Goal: Transaction & Acquisition: Book appointment/travel/reservation

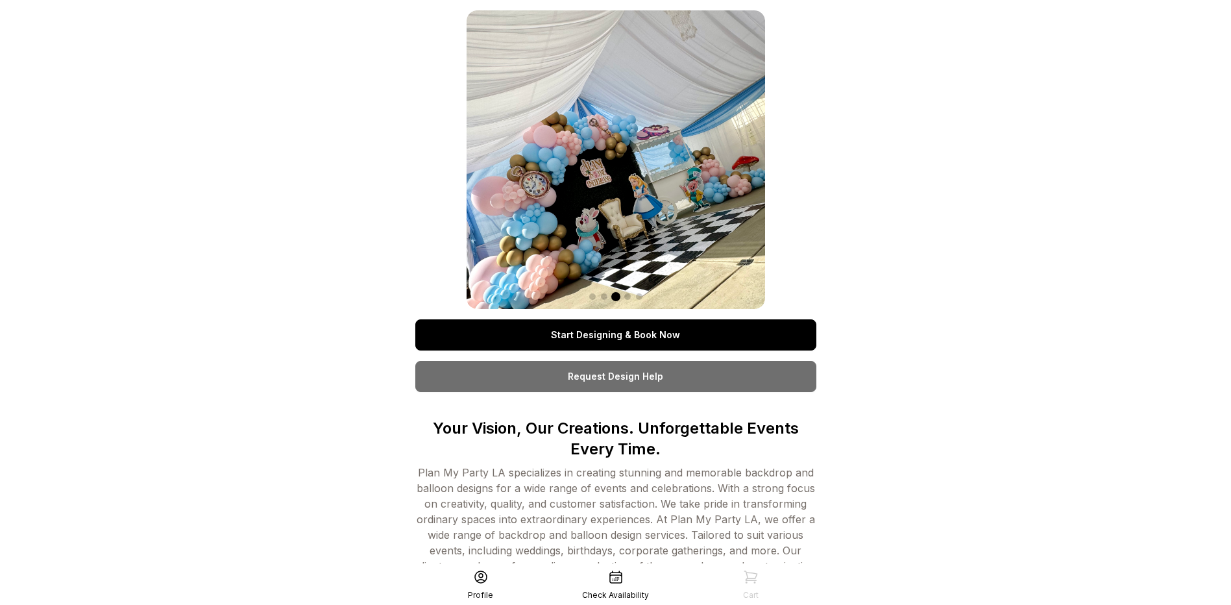
click at [579, 330] on link "Start Designing & Book Now" at bounding box center [615, 334] width 401 height 31
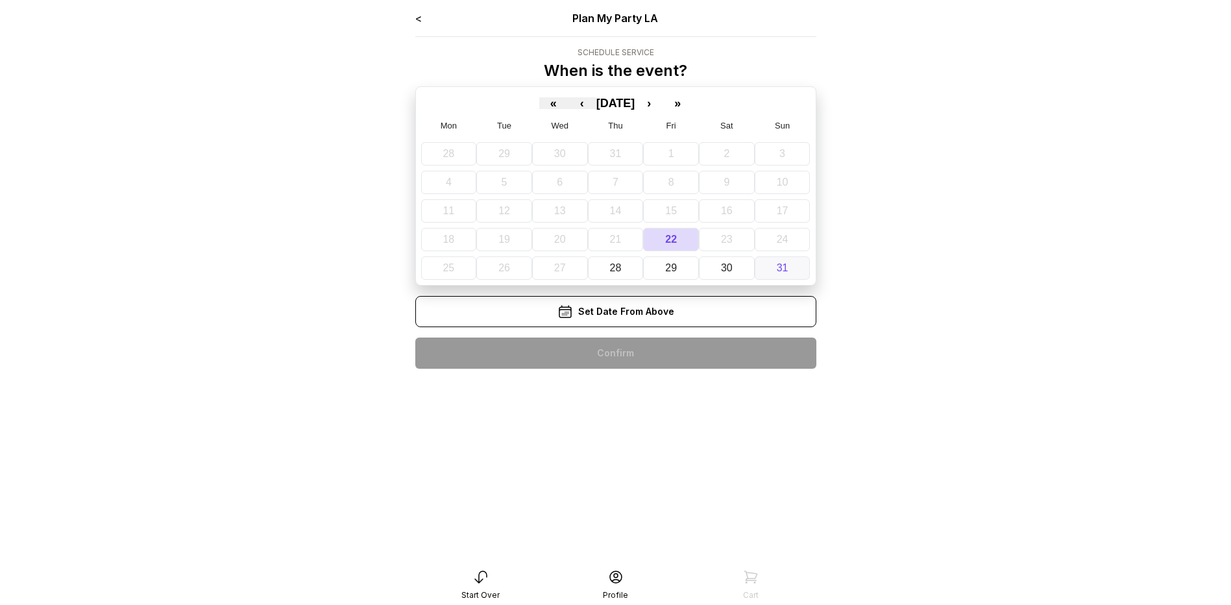
click at [781, 267] on abbr "31" at bounding box center [783, 267] width 12 height 11
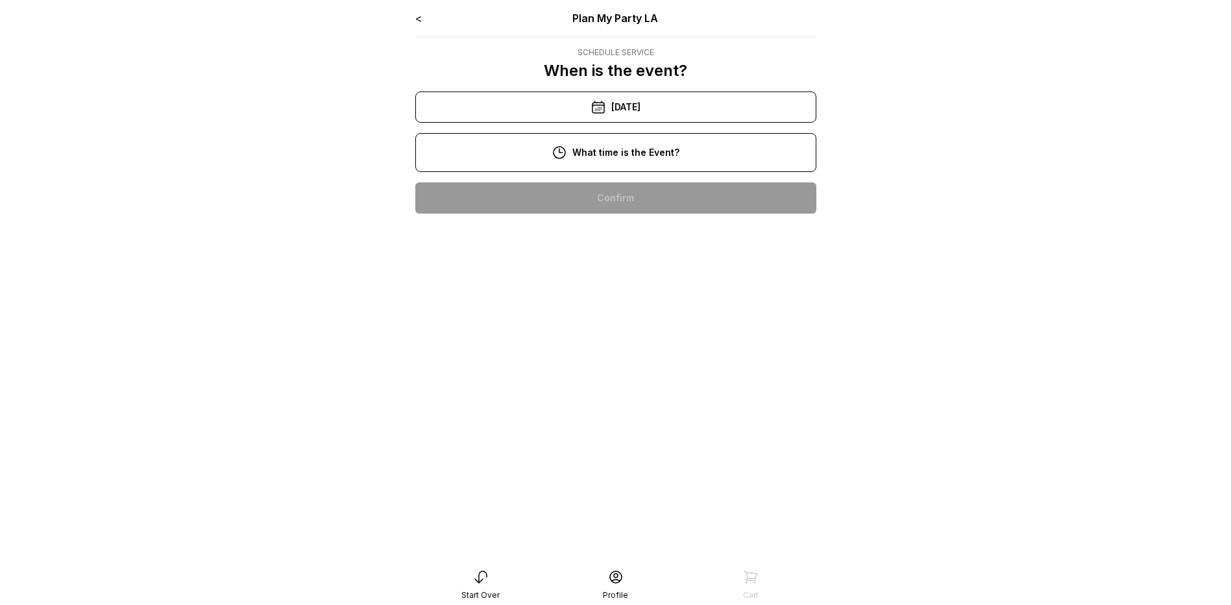
click at [642, 242] on div "11:00 am" at bounding box center [616, 239] width 380 height 31
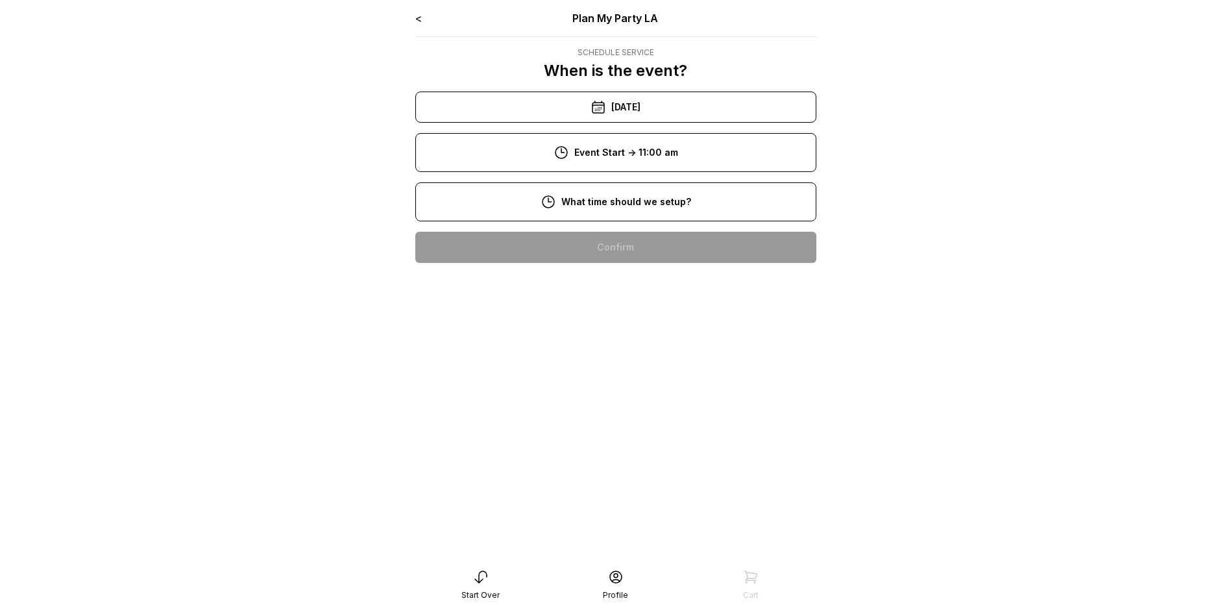
click at [622, 251] on div "8:00 am" at bounding box center [616, 247] width 380 height 31
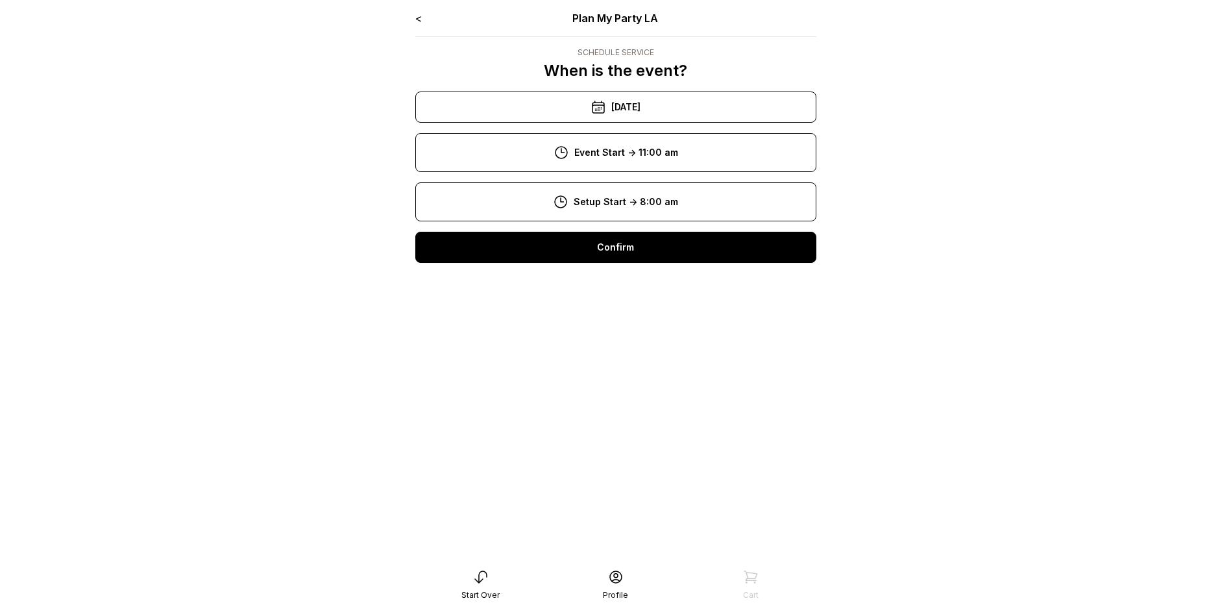
click at [625, 247] on div "Confirm" at bounding box center [615, 247] width 401 height 31
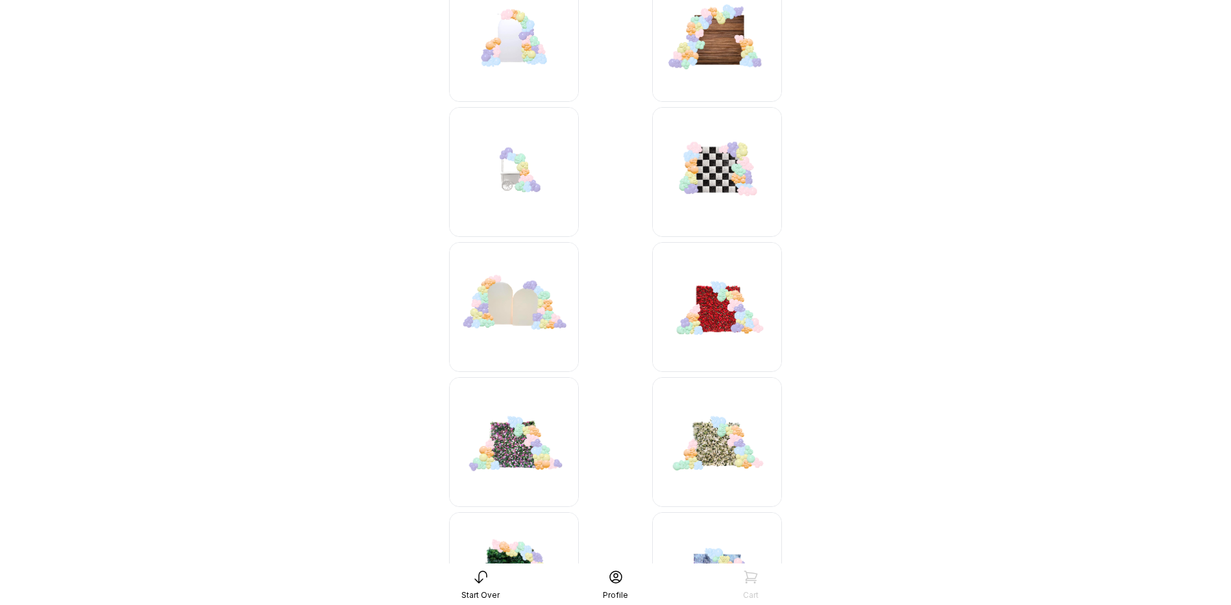
scroll to position [195, 0]
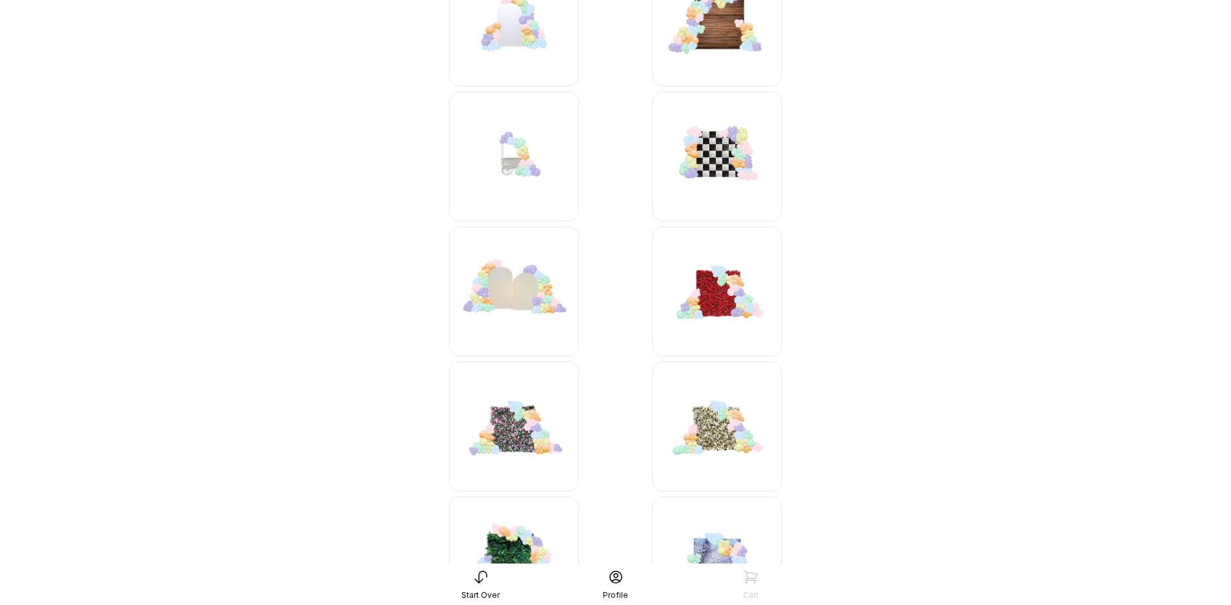
click at [508, 318] on img at bounding box center [514, 291] width 130 height 130
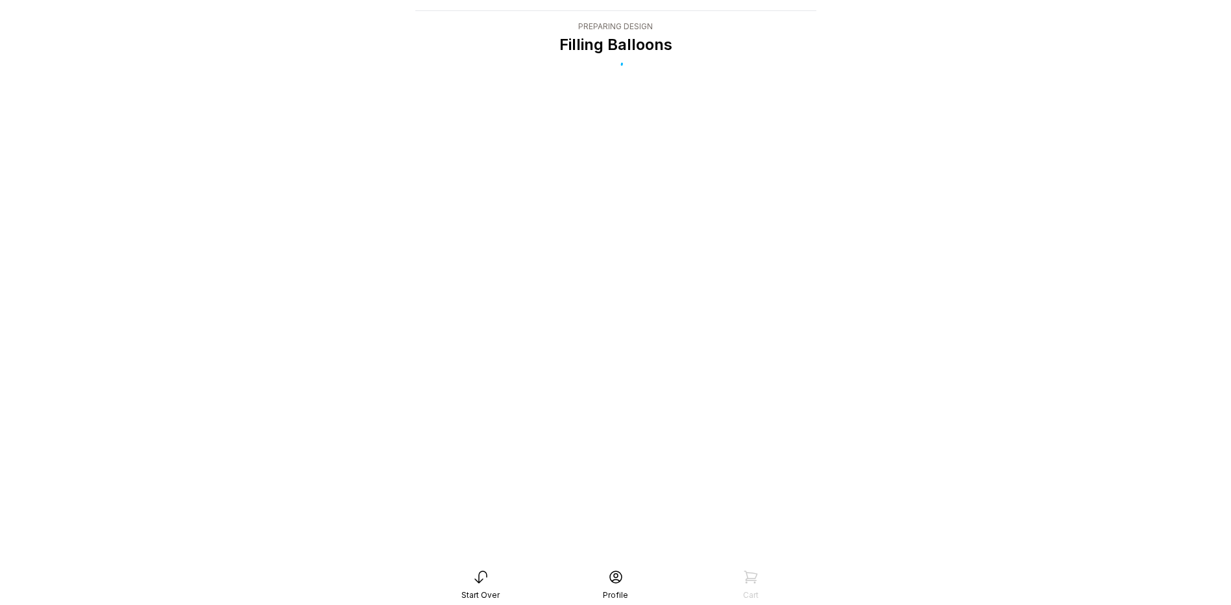
scroll to position [26, 0]
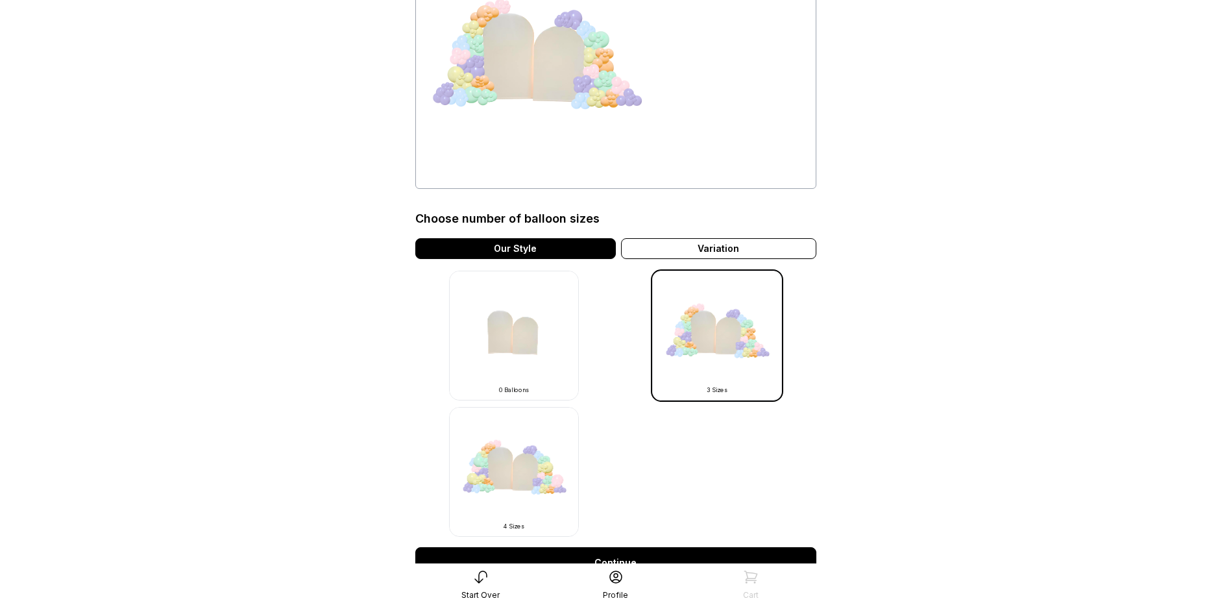
scroll to position [195, 0]
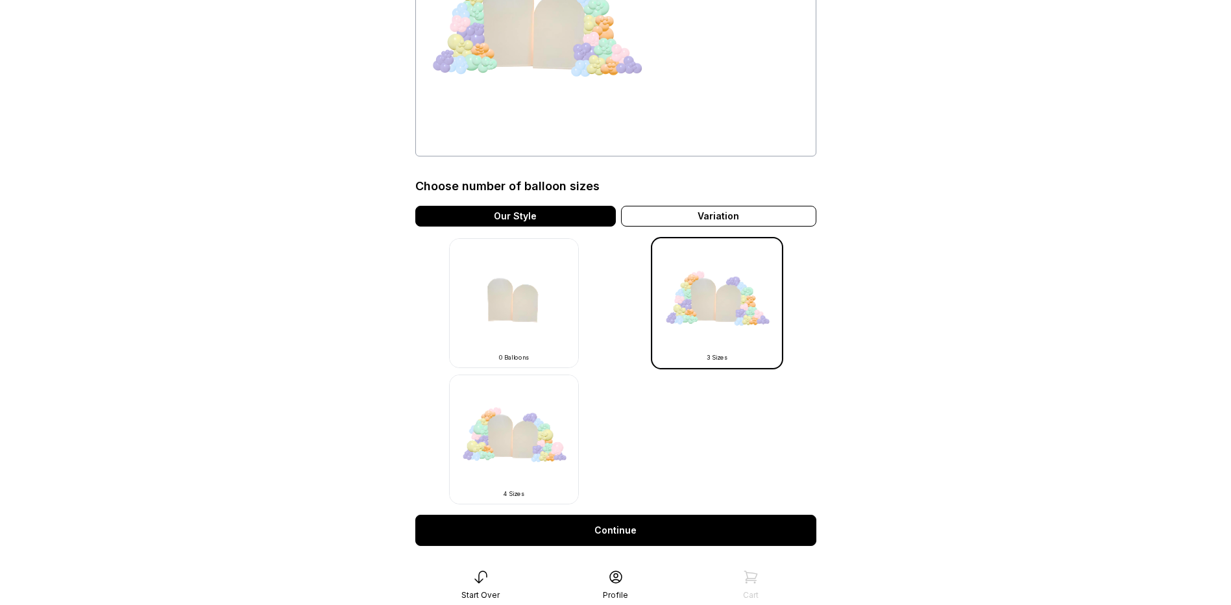
click at [539, 433] on img at bounding box center [514, 439] width 130 height 130
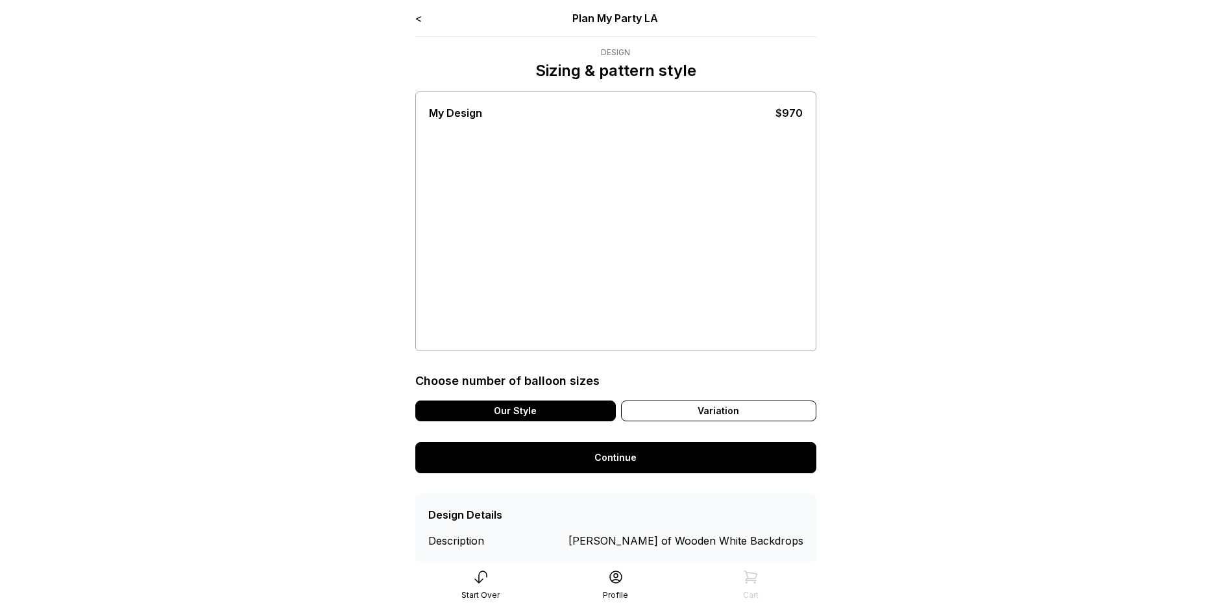
click at [508, 439] on div "< Plan My Party LA Design Sizing & pattern style My Design $970 Choose number o…" at bounding box center [615, 285] width 401 height 551
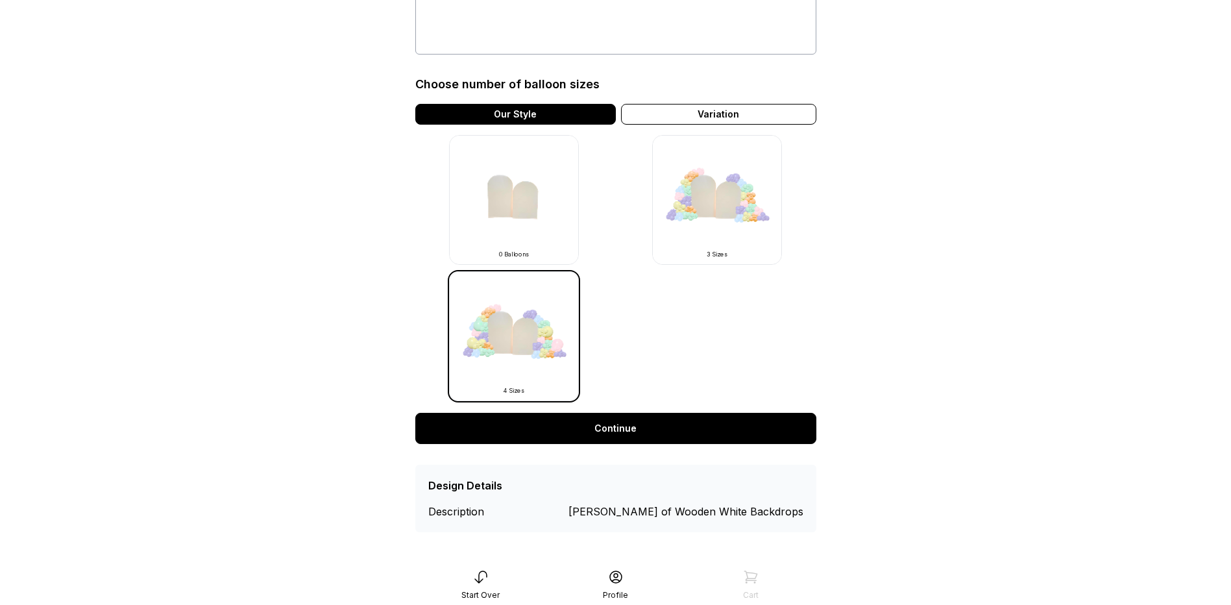
scroll to position [299, 0]
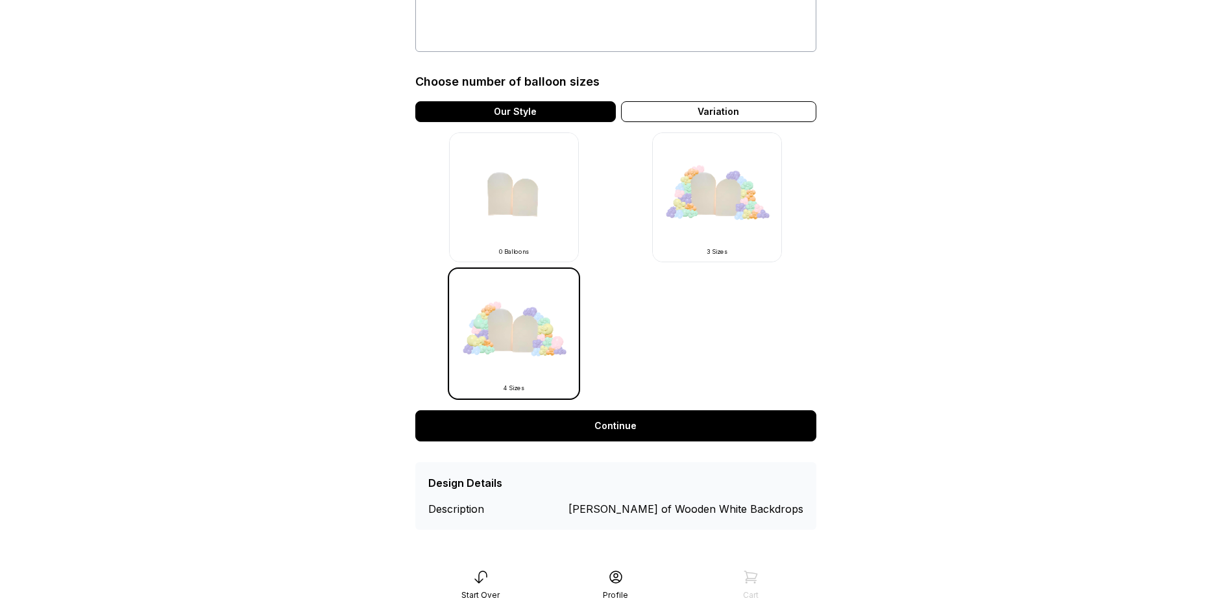
click at [627, 431] on link "Continue" at bounding box center [615, 425] width 401 height 31
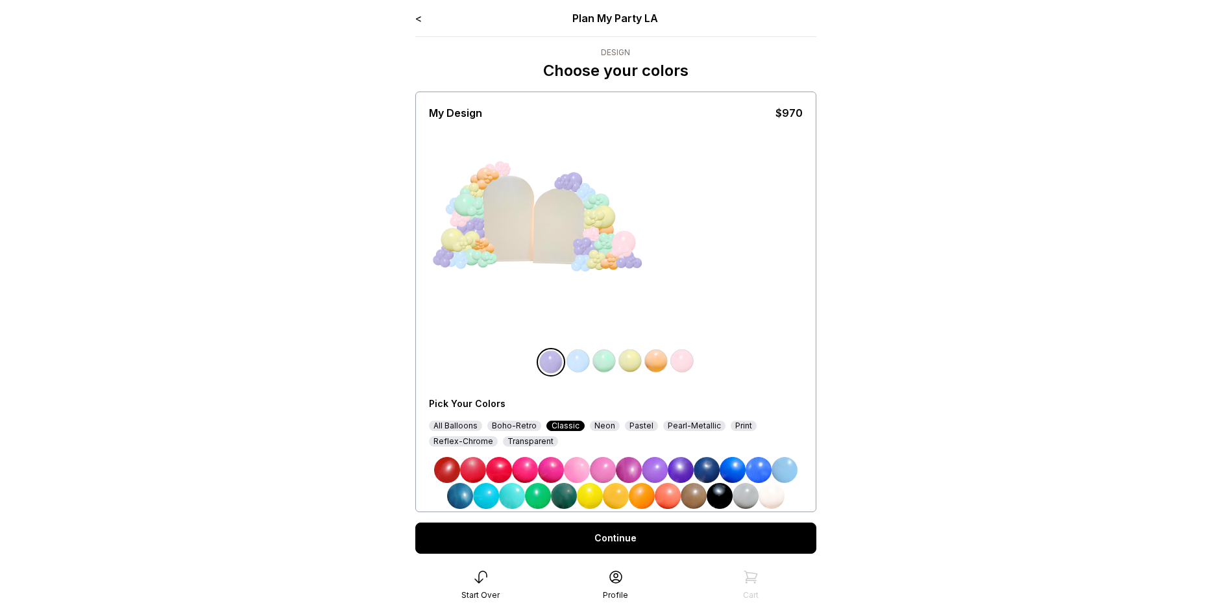
scroll to position [34, 0]
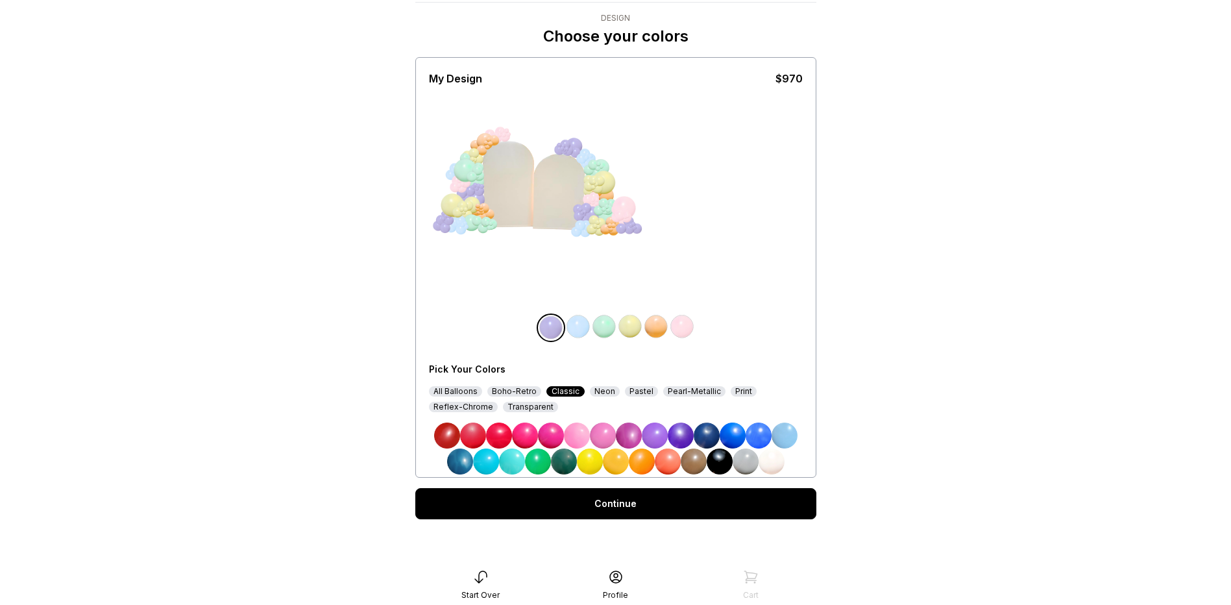
click at [521, 390] on div "Boho-Retro" at bounding box center [514, 391] width 54 height 10
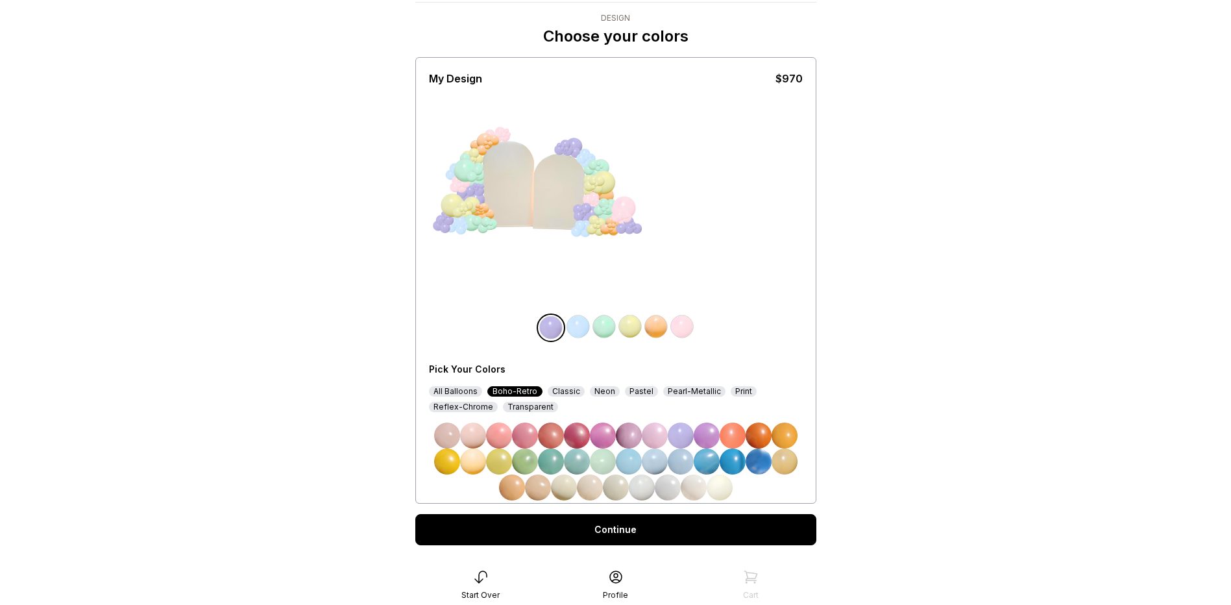
click at [590, 488] on img at bounding box center [590, 487] width 26 height 26
click at [732, 468] on img at bounding box center [733, 461] width 26 height 26
click at [579, 333] on img at bounding box center [578, 326] width 26 height 26
click at [555, 330] on img at bounding box center [550, 326] width 26 height 26
click at [707, 467] on img at bounding box center [707, 461] width 26 height 26
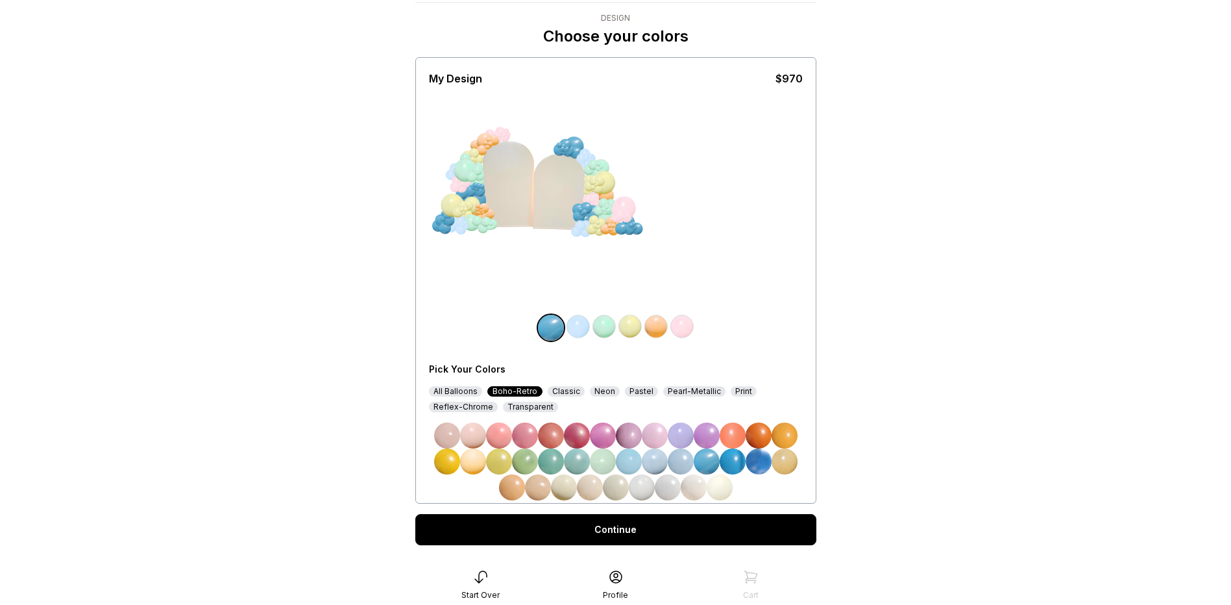
click at [685, 463] on img at bounding box center [681, 461] width 26 height 26
click at [582, 332] on img at bounding box center [578, 326] width 26 height 26
click at [618, 494] on img at bounding box center [616, 487] width 26 height 26
click at [605, 330] on img at bounding box center [604, 326] width 26 height 26
click at [720, 493] on img at bounding box center [720, 487] width 26 height 26
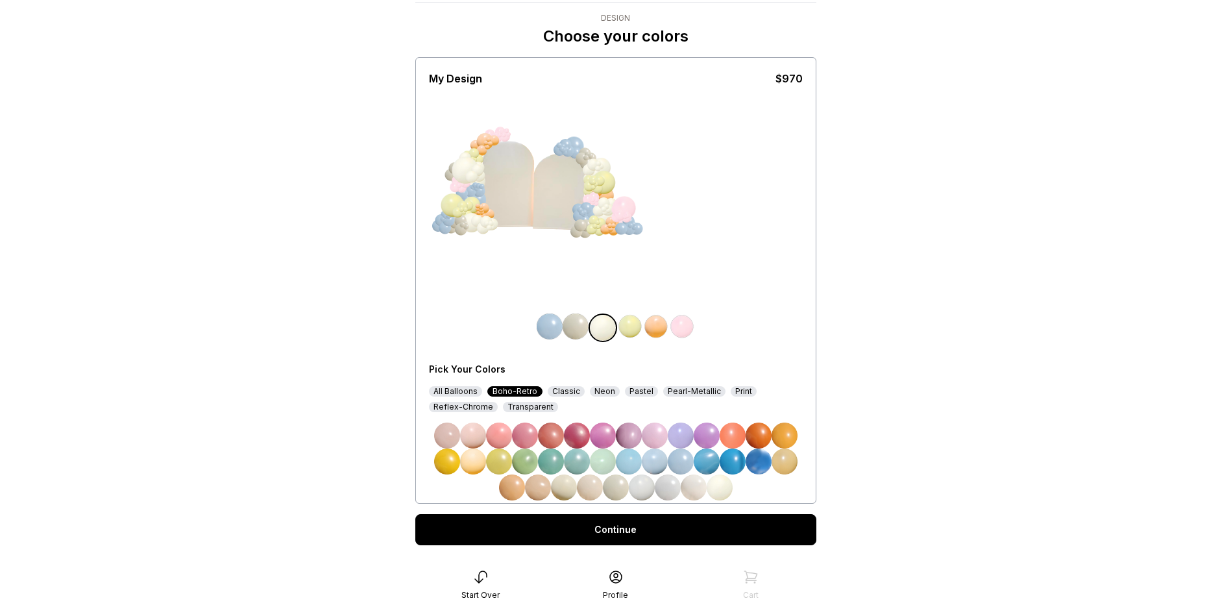
click at [624, 330] on img at bounding box center [630, 326] width 26 height 26
click at [629, 324] on img at bounding box center [629, 328] width 26 height 26
click at [639, 393] on div "Pastel" at bounding box center [641, 391] width 33 height 10
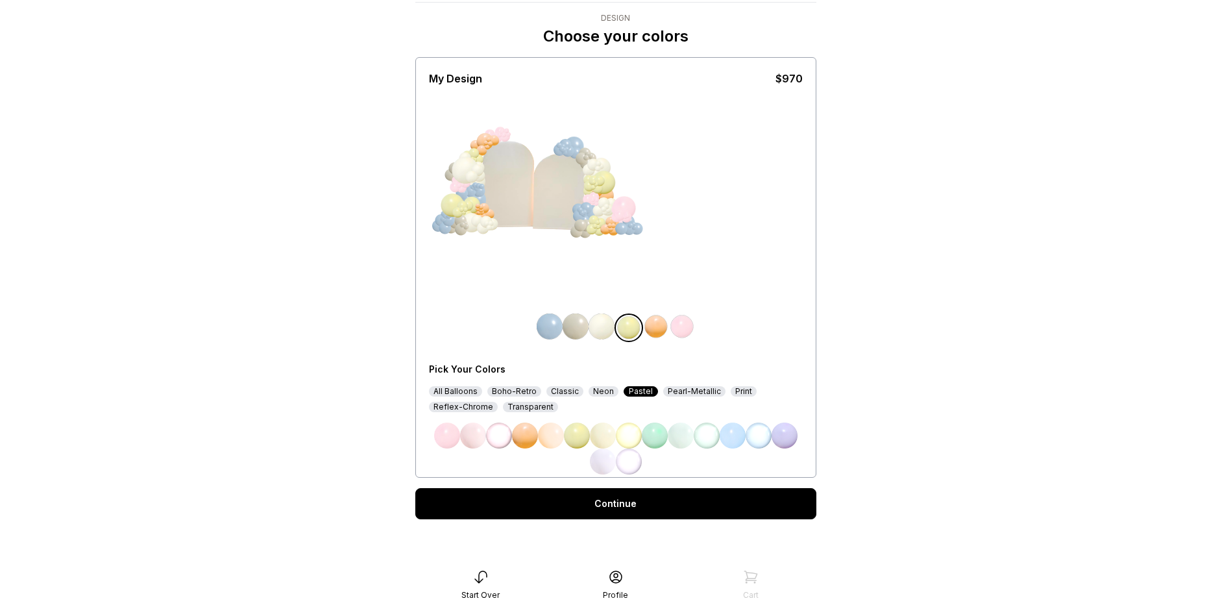
click at [472, 389] on div "All Balloons" at bounding box center [455, 391] width 53 height 10
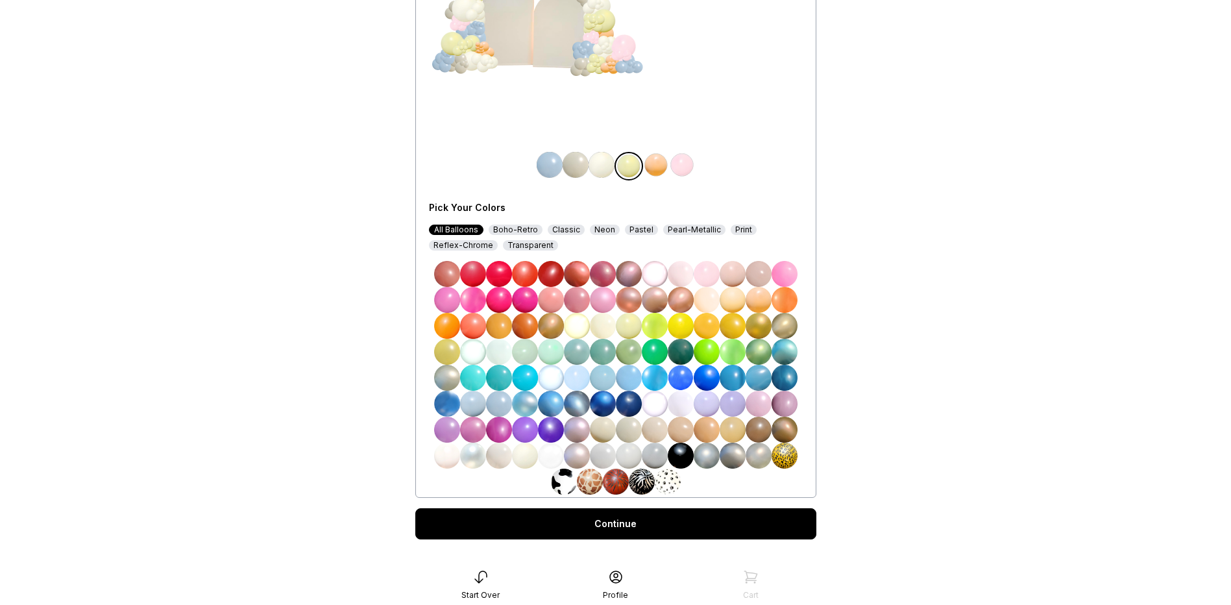
scroll to position [216, 0]
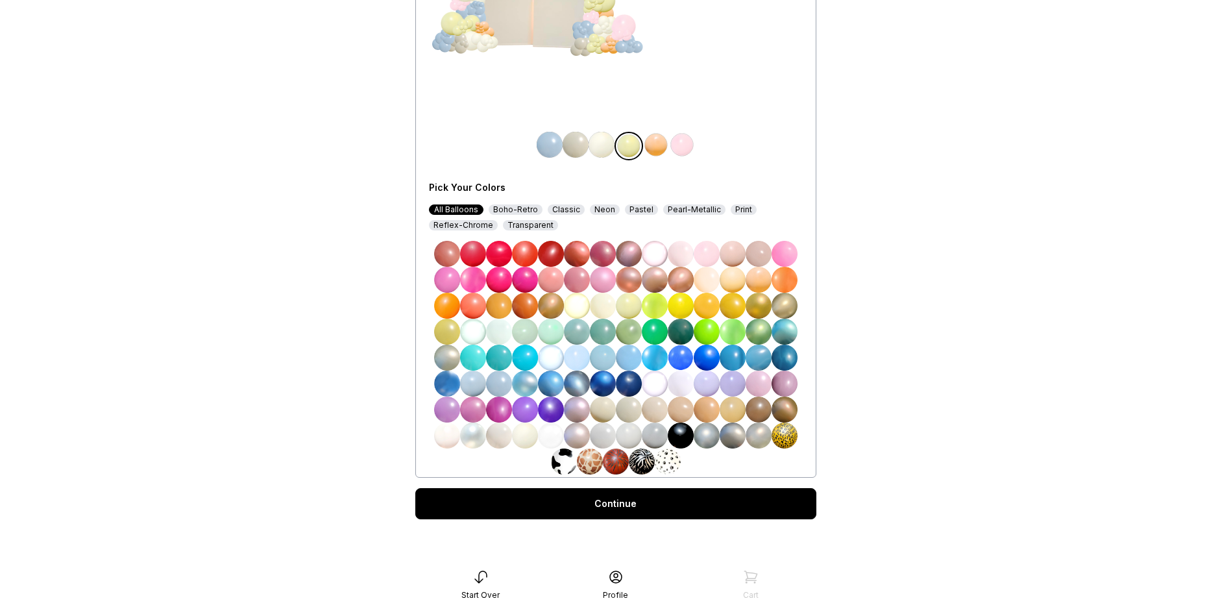
click at [759, 416] on img at bounding box center [758, 409] width 26 height 26
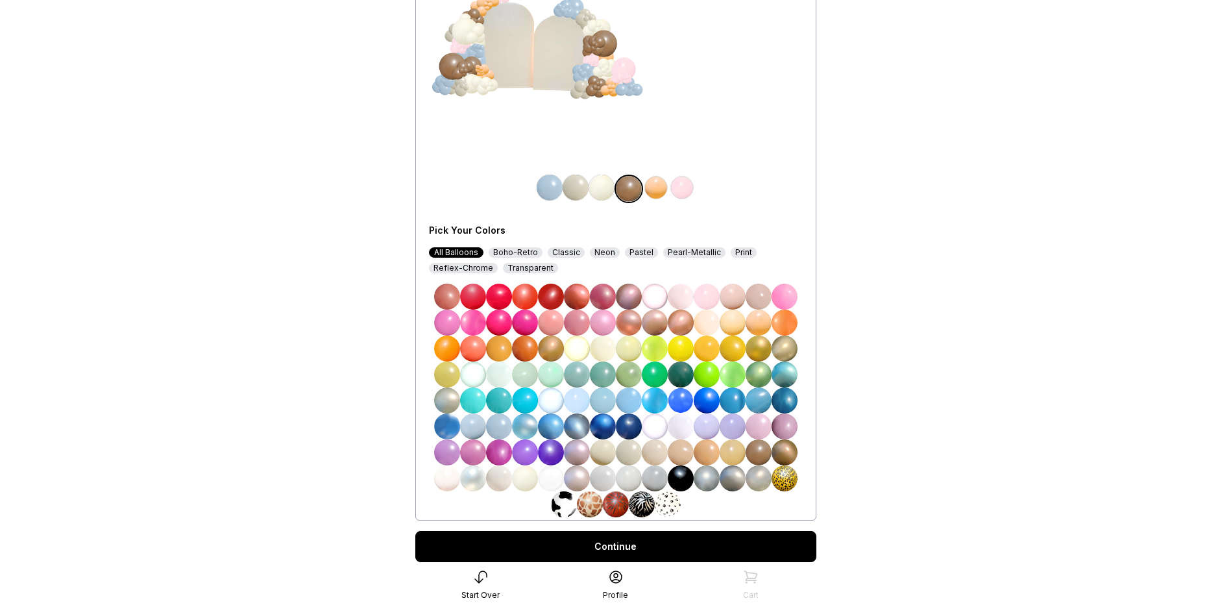
scroll to position [151, 0]
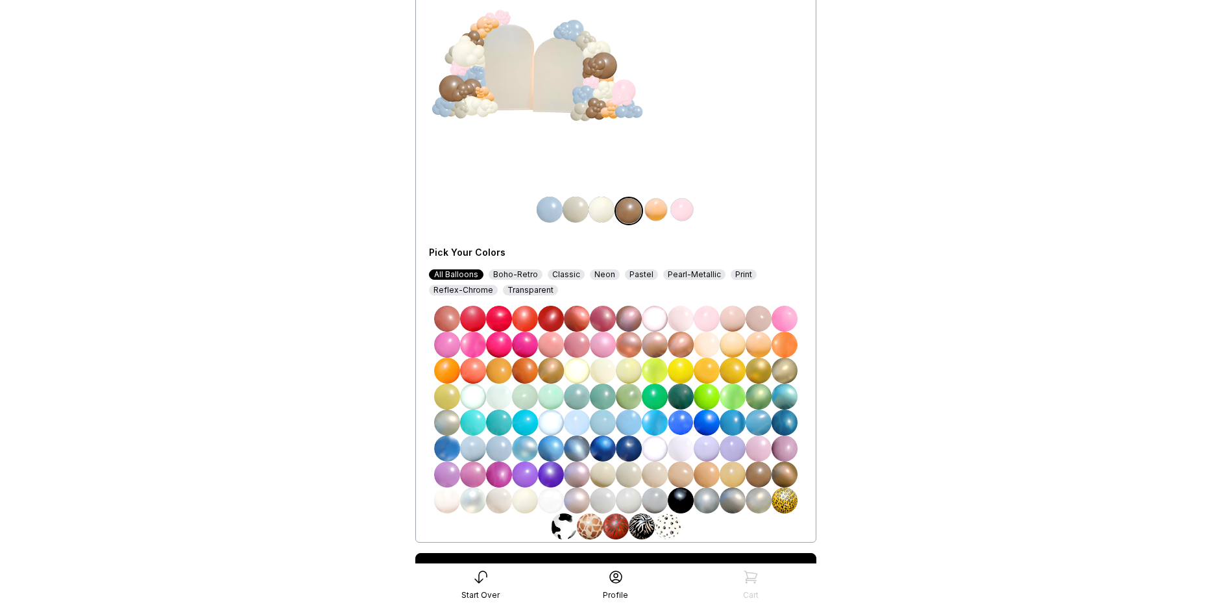
click at [733, 479] on img at bounding box center [733, 474] width 26 height 26
click at [712, 479] on img at bounding box center [707, 474] width 26 height 26
click at [684, 477] on img at bounding box center [681, 474] width 26 height 26
click at [652, 474] on img at bounding box center [655, 474] width 26 height 26
click at [654, 208] on img at bounding box center [656, 210] width 26 height 26
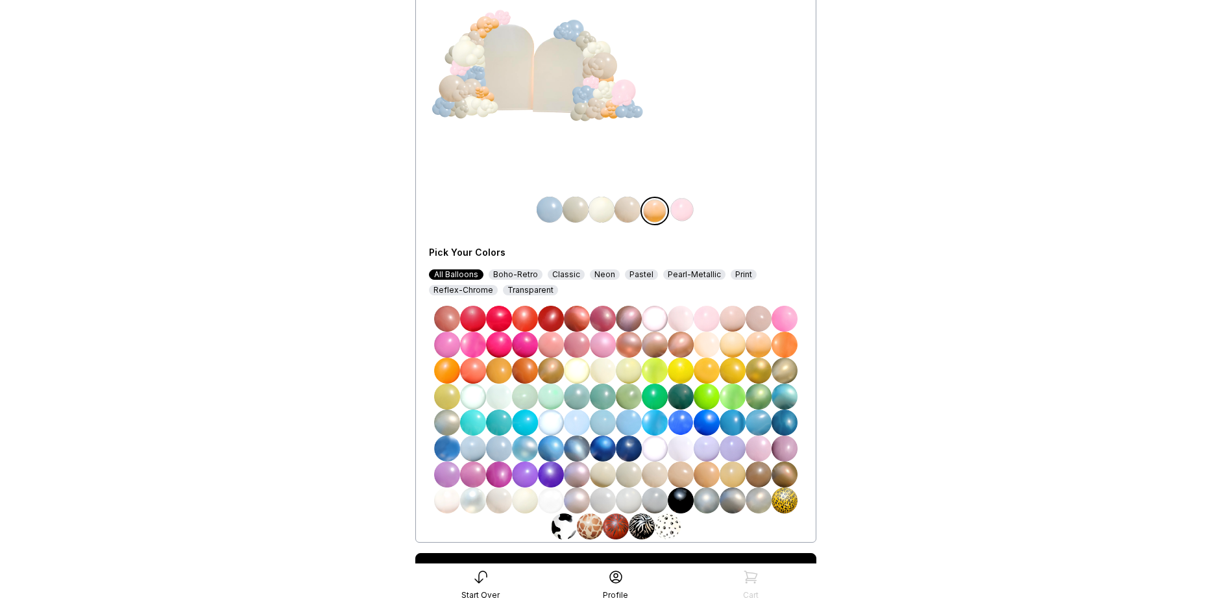
click at [608, 476] on img at bounding box center [603, 474] width 26 height 26
click at [642, 476] on img at bounding box center [655, 474] width 26 height 26
click at [684, 207] on img at bounding box center [682, 210] width 26 height 26
click at [521, 500] on img at bounding box center [525, 500] width 26 height 26
click at [635, 428] on img at bounding box center [629, 422] width 26 height 26
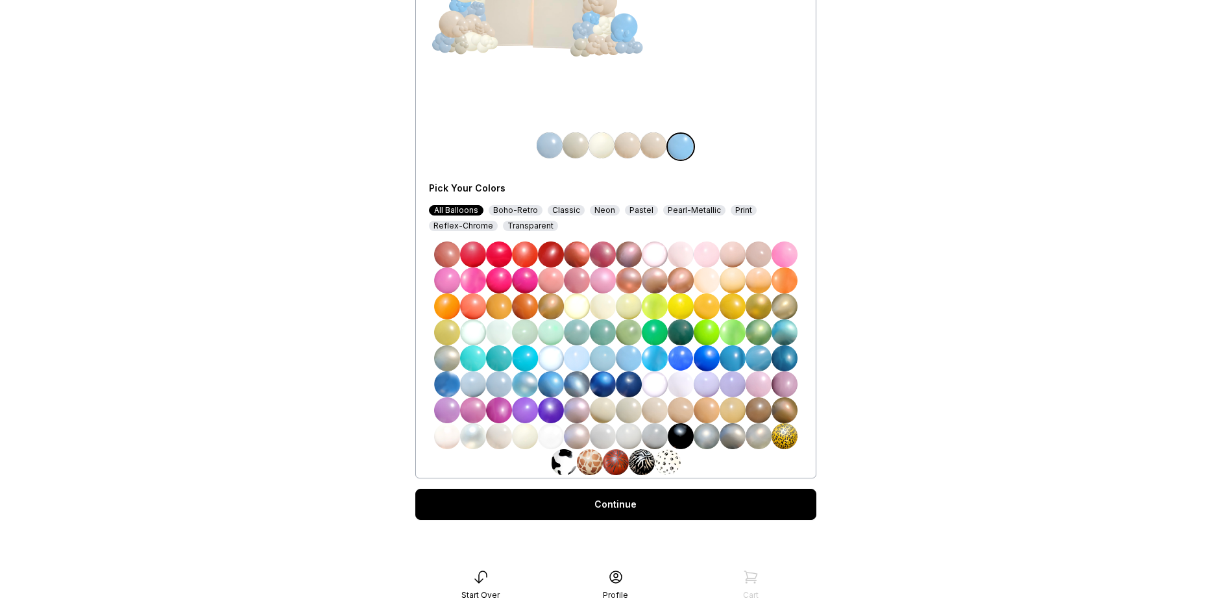
scroll to position [216, 0]
click at [639, 509] on link "Continue" at bounding box center [615, 503] width 401 height 31
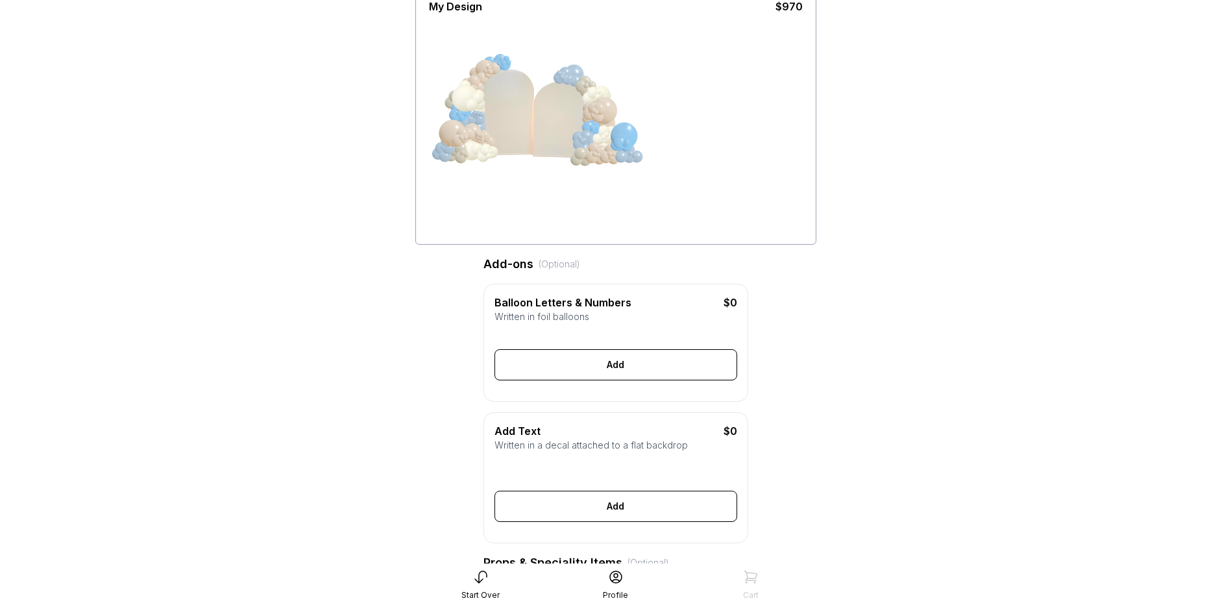
scroll to position [130, 0]
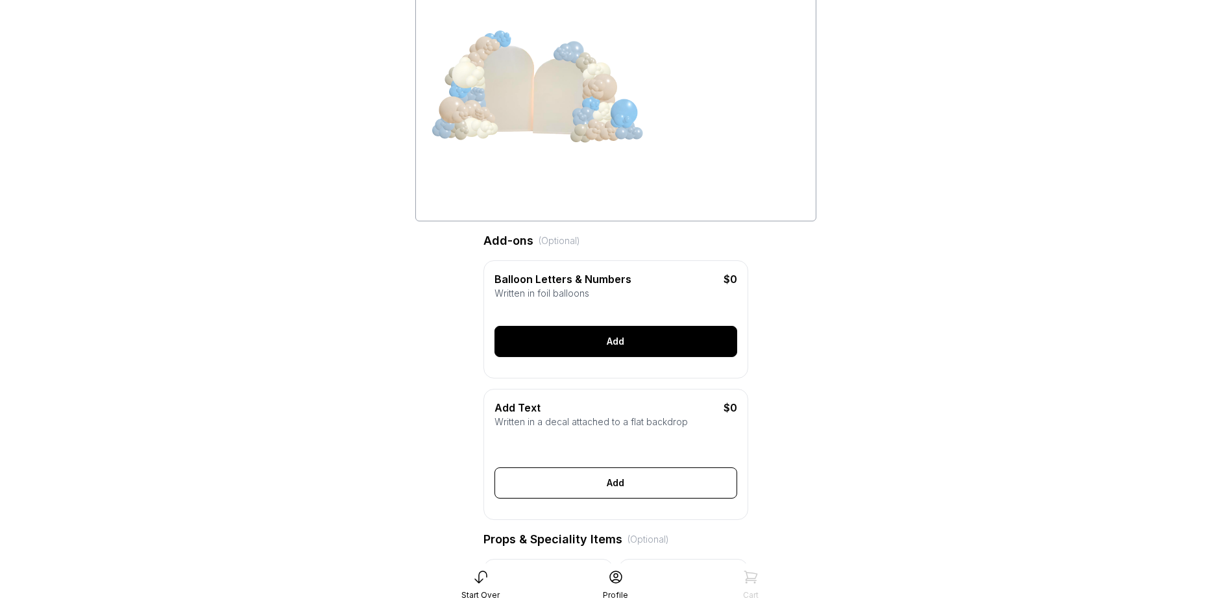
click at [599, 349] on div "Add" at bounding box center [615, 341] width 243 height 31
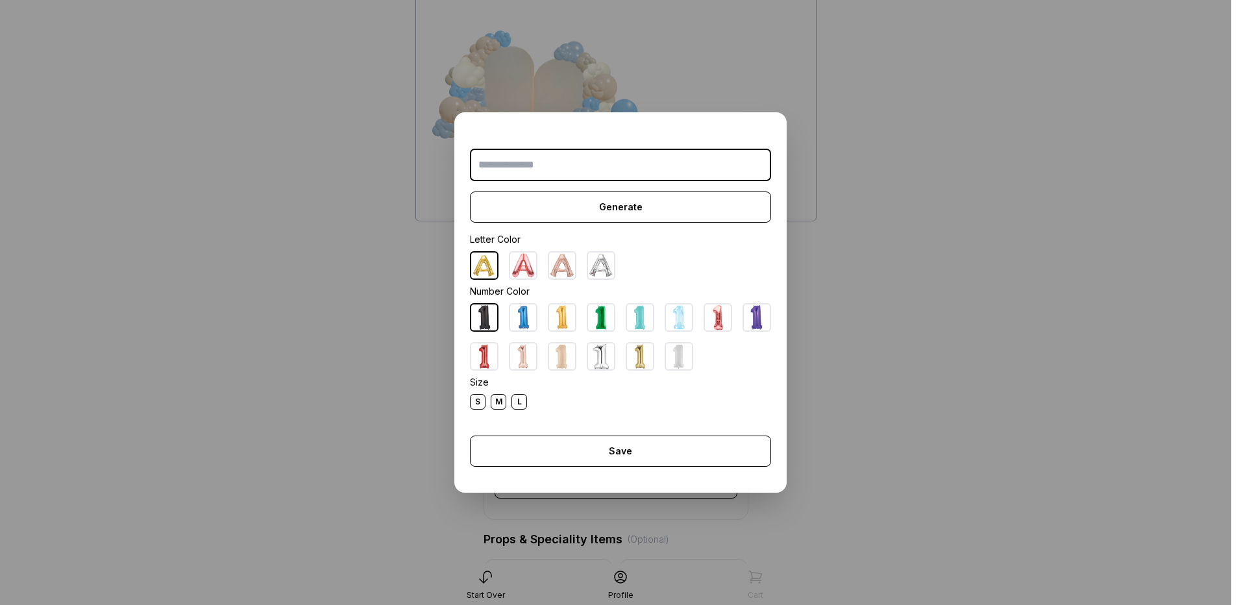
click at [346, 361] on dialog "Generate Letter Color Number Color Size S M L Save Close" at bounding box center [620, 302] width 1241 height 605
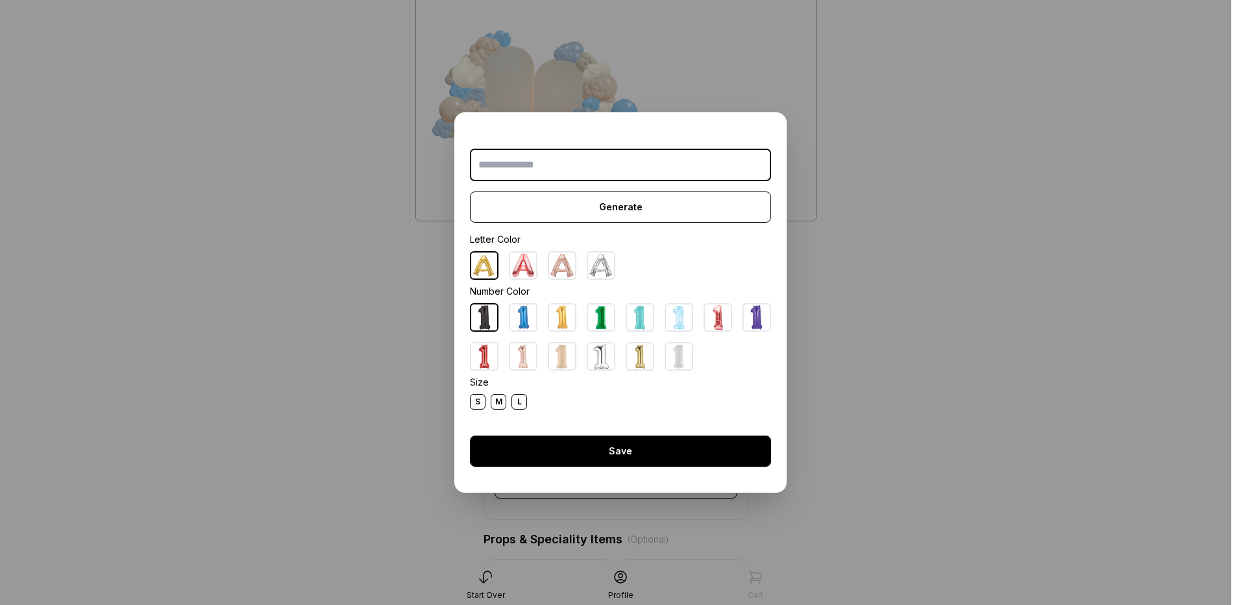
click at [572, 452] on div "Save" at bounding box center [620, 450] width 301 height 31
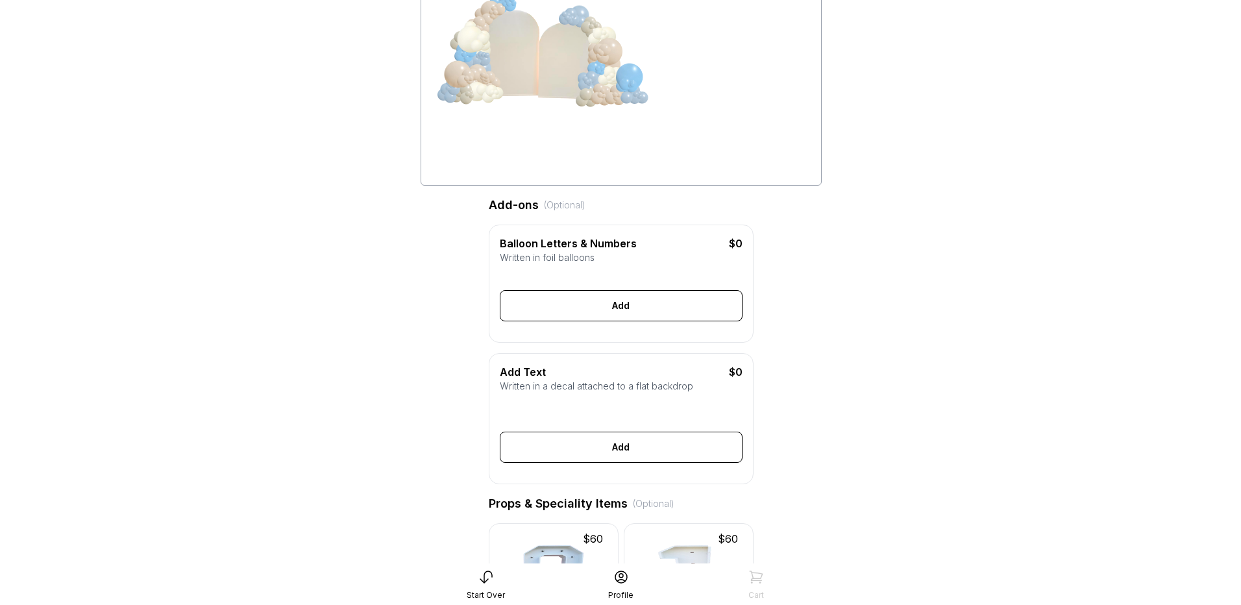
scroll to position [195, 0]
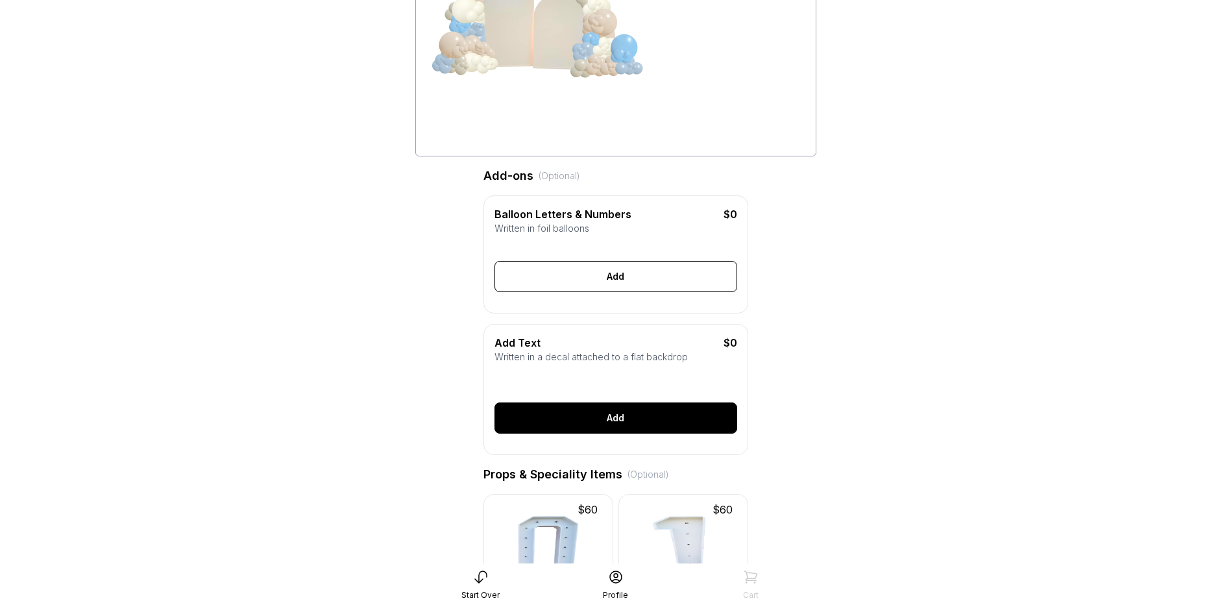
click at [581, 431] on div "Add" at bounding box center [615, 417] width 243 height 31
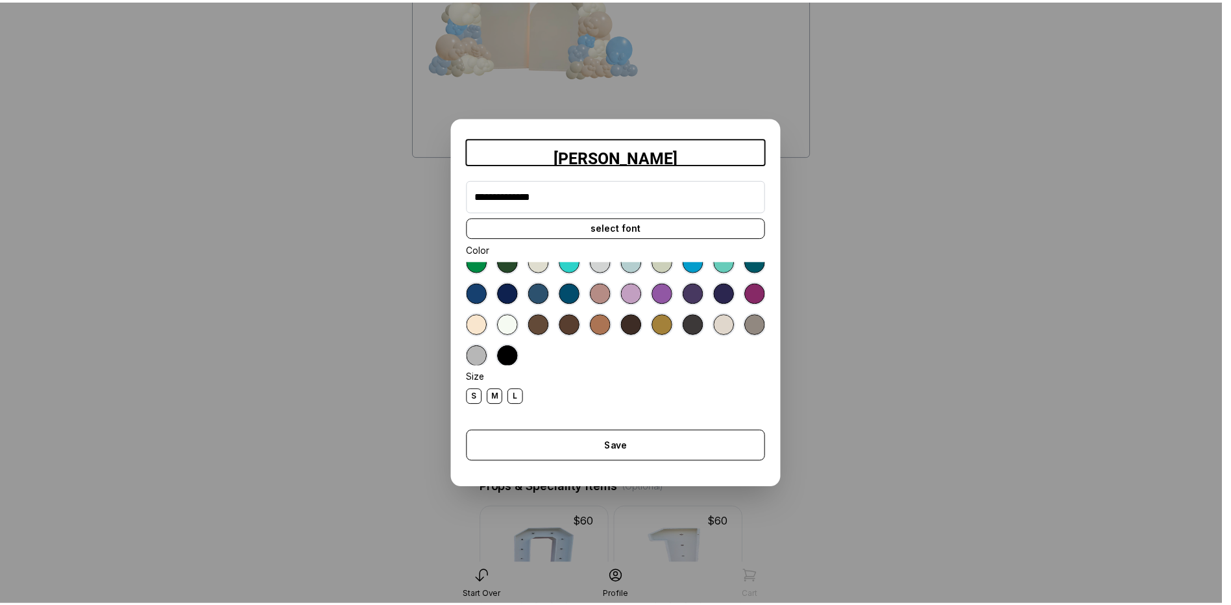
scroll to position [73, 0]
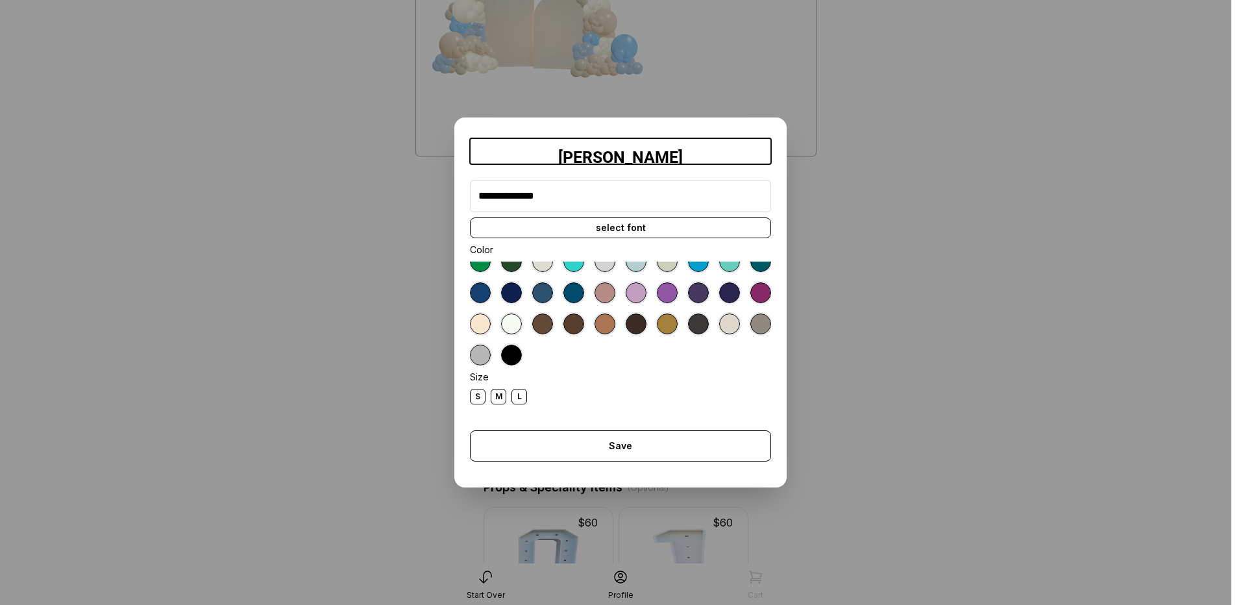
type input "**********"
click at [522, 328] on div at bounding box center [511, 323] width 21 height 21
click at [517, 398] on div "L" at bounding box center [519, 397] width 16 height 16
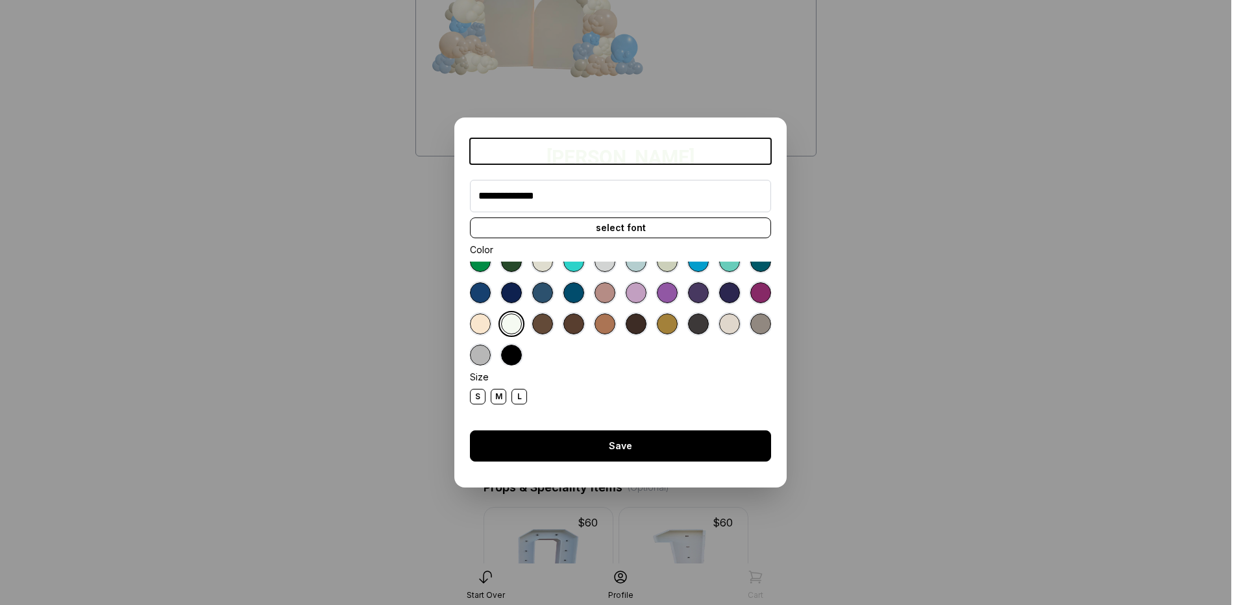
click at [603, 448] on div "Save" at bounding box center [620, 445] width 301 height 31
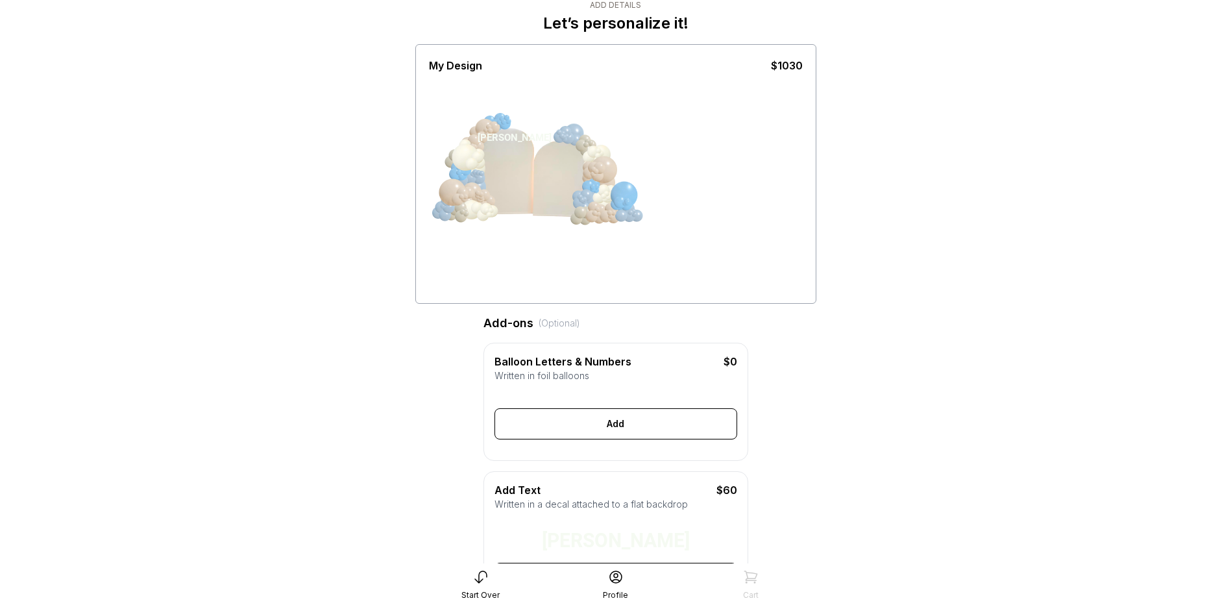
scroll to position [0, 0]
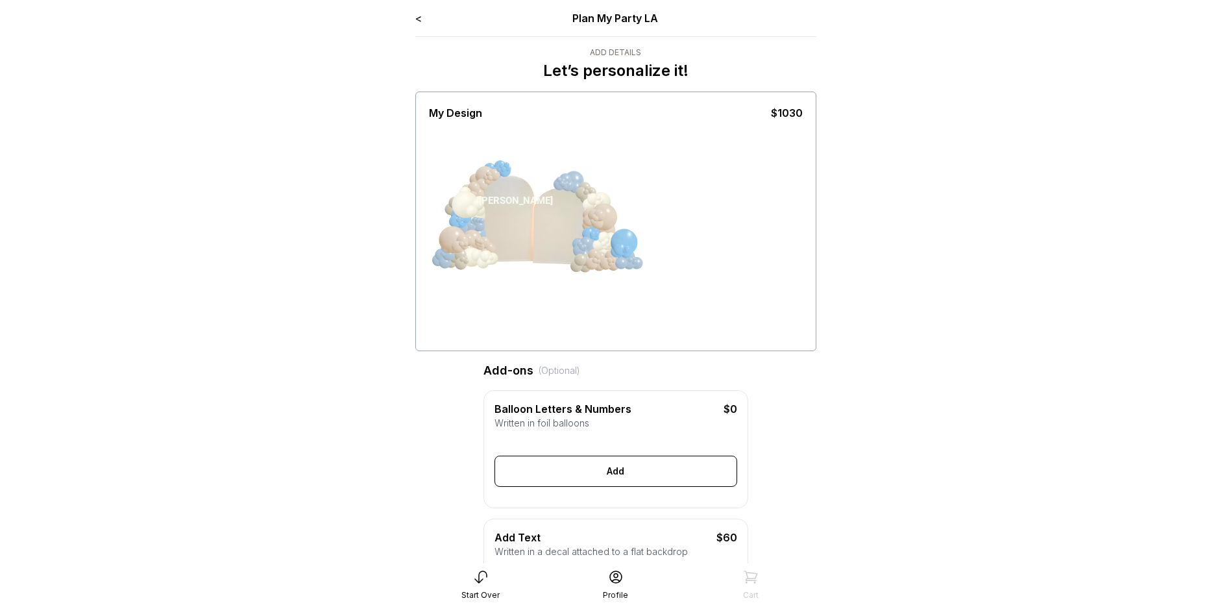
drag, startPoint x: 500, startPoint y: 184, endPoint x: 503, endPoint y: 215, distance: 31.3
click at [503, 215] on div "Cielito Lindo" at bounding box center [526, 235] width 97 height 114
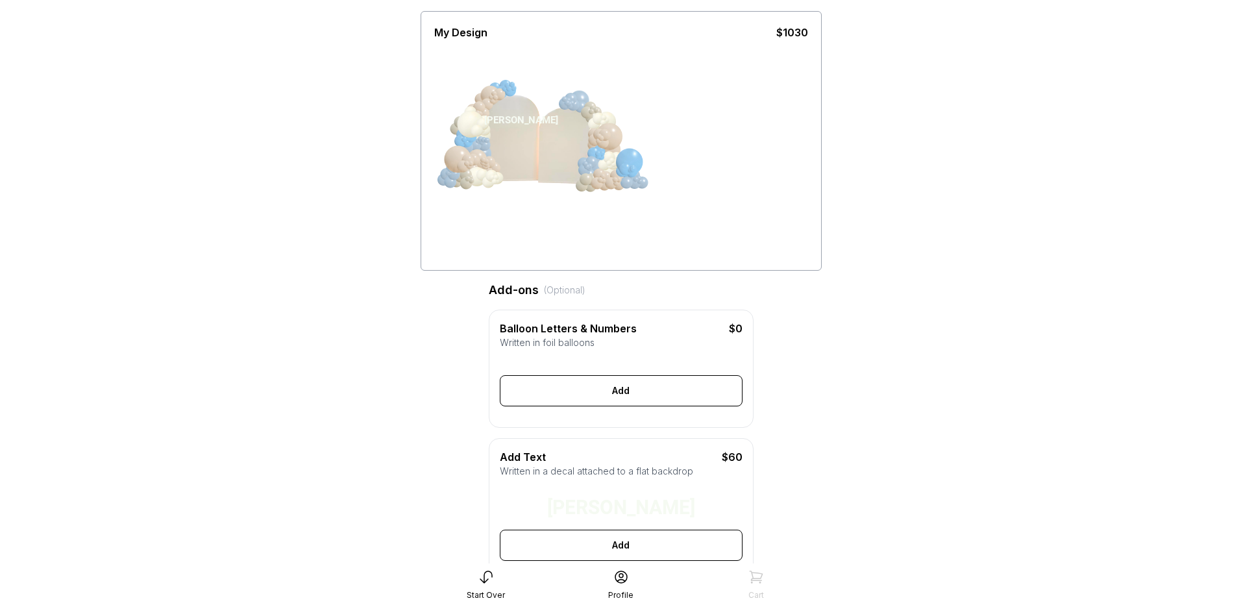
scroll to position [195, 0]
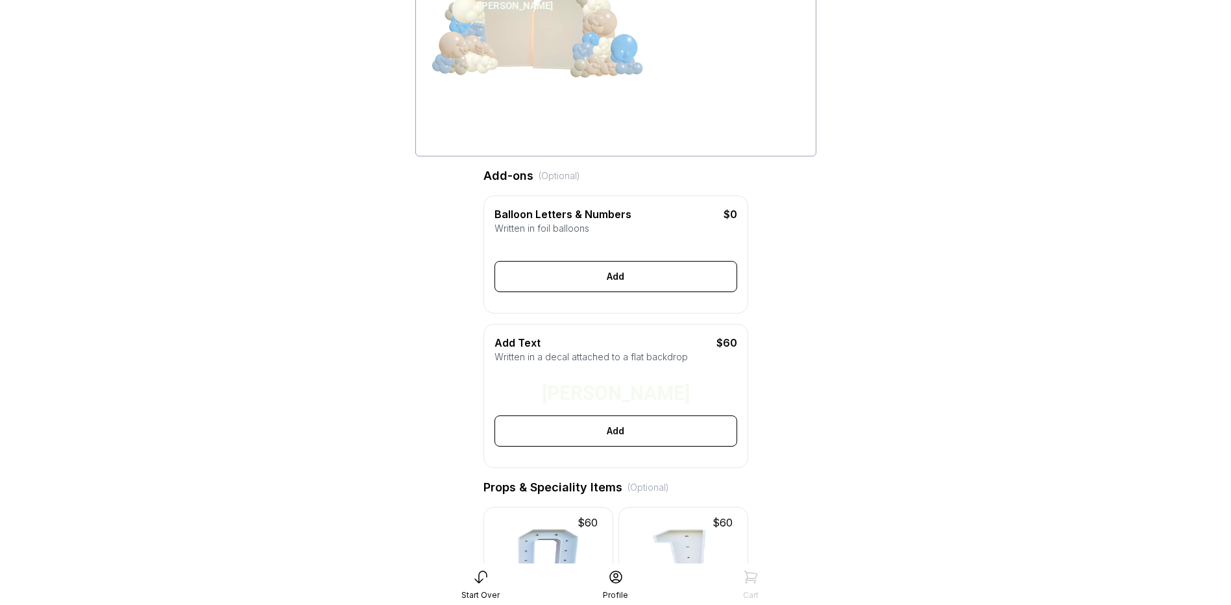
click at [615, 400] on div "Cielito Lindo" at bounding box center [616, 393] width 148 height 13
click at [621, 400] on div "Cielito Lindo" at bounding box center [616, 393] width 148 height 13
click at [696, 405] on div "Cielito Lindo" at bounding box center [615, 387] width 243 height 36
click at [657, 398] on div "Cielito Lindo" at bounding box center [616, 393] width 148 height 13
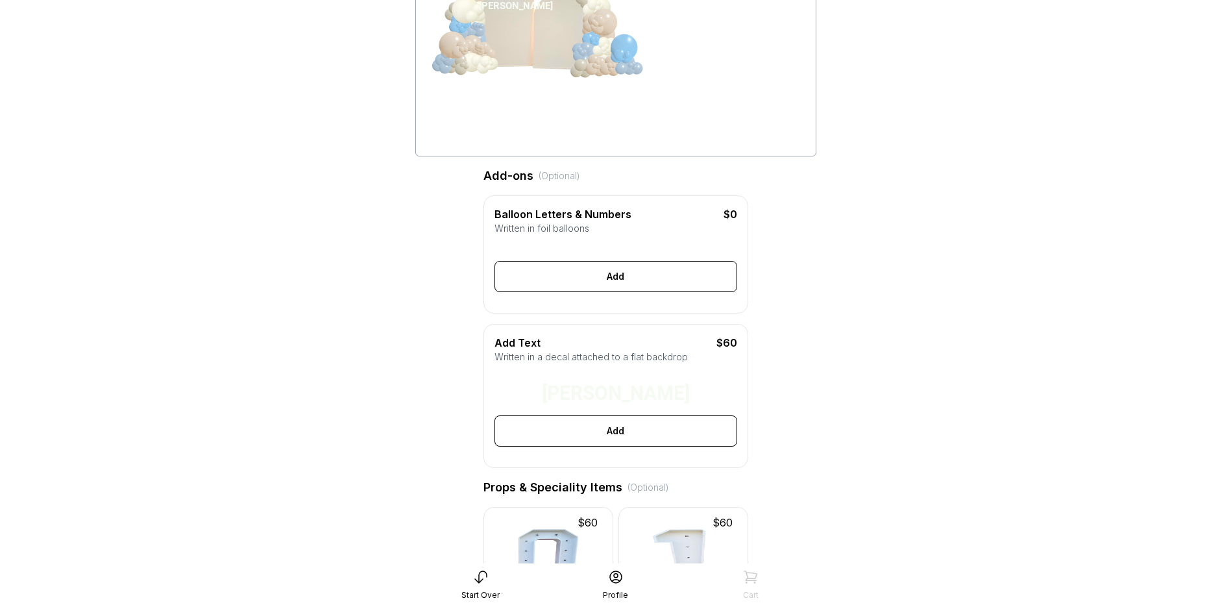
drag, startPoint x: 657, startPoint y: 398, endPoint x: 613, endPoint y: 400, distance: 43.5
click at [613, 400] on div "Cielito Lindo" at bounding box center [616, 393] width 148 height 13
click at [618, 400] on div "Cielito Lindo" at bounding box center [616, 393] width 148 height 13
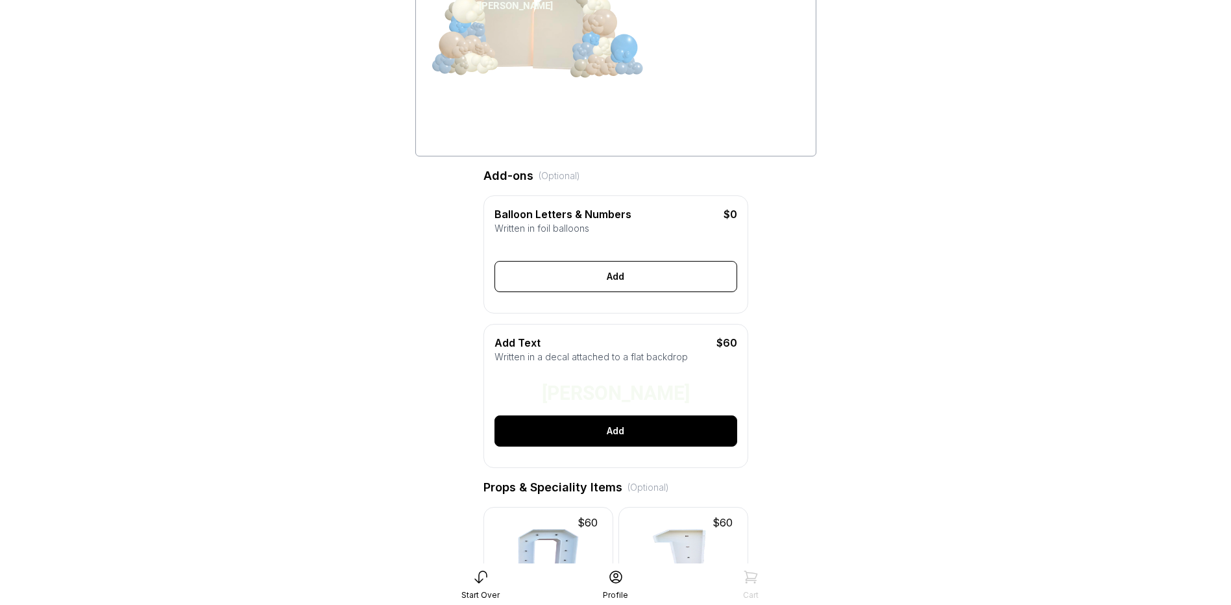
click at [620, 443] on div "Add" at bounding box center [615, 430] width 243 height 31
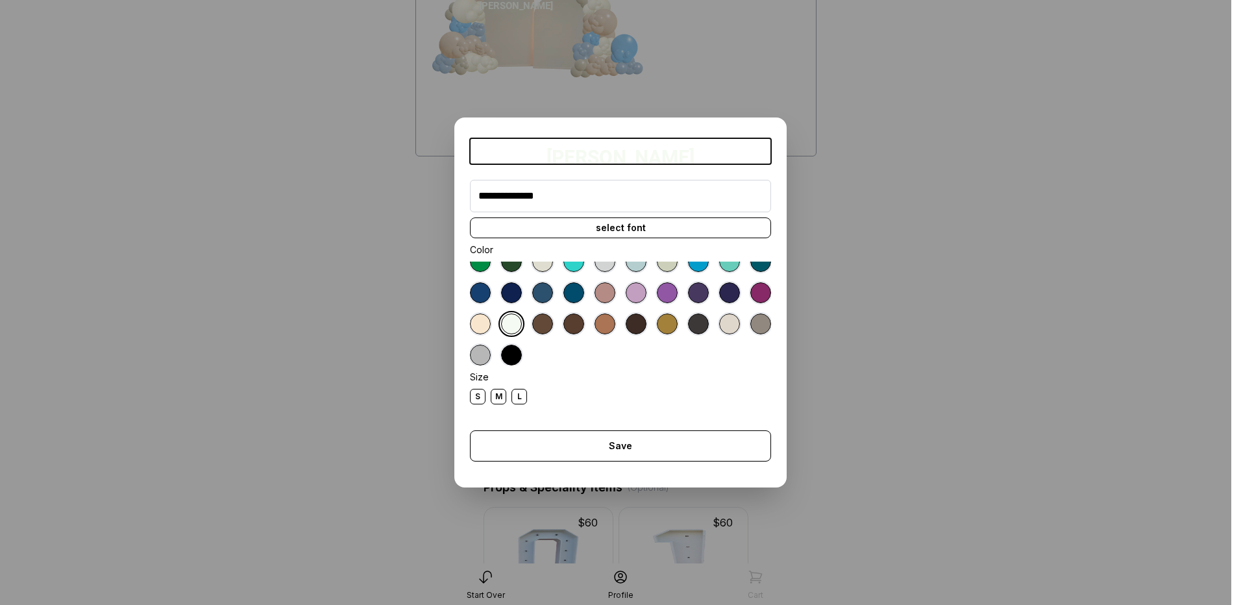
click at [505, 198] on input "**********" at bounding box center [620, 196] width 301 height 32
click at [540, 230] on div "select font" at bounding box center [620, 227] width 301 height 21
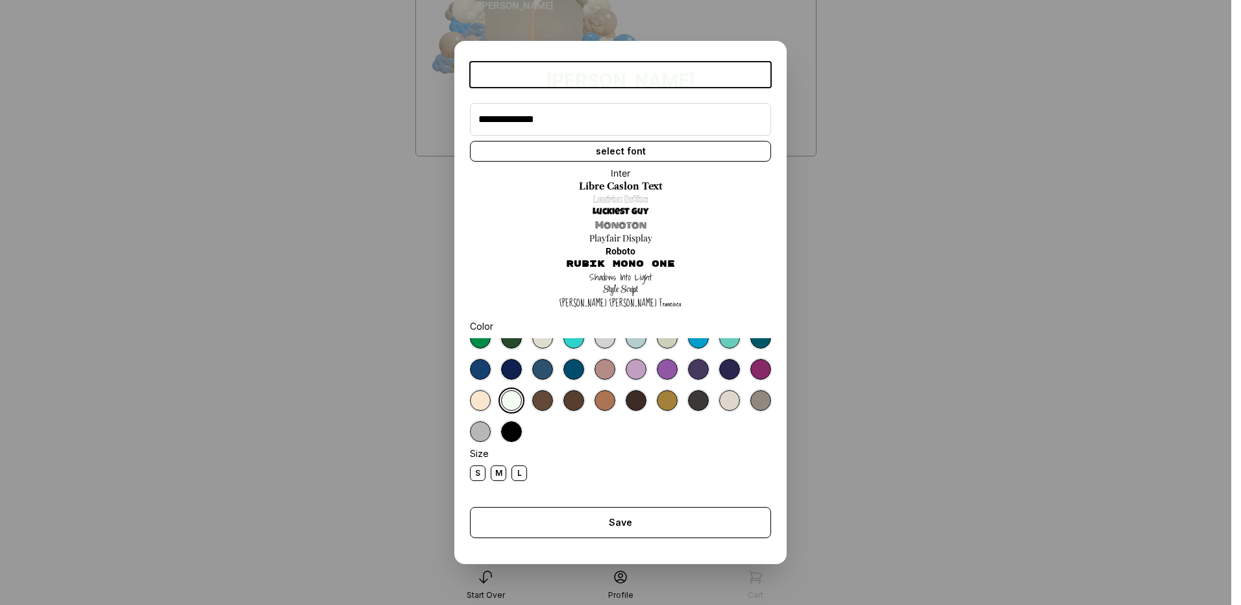
click at [619, 297] on link "Sue Ellen Francisco" at bounding box center [620, 303] width 122 height 13
click at [620, 275] on link "Shadows Into Light" at bounding box center [620, 277] width 63 height 13
click at [625, 176] on div "Inter Libre Caslon Text Londrina Outline Luckiest Guy Monoton Playfair Display …" at bounding box center [620, 238] width 301 height 153
click at [615, 172] on link "Inter" at bounding box center [620, 173] width 19 height 13
click at [616, 153] on div "select font" at bounding box center [620, 151] width 301 height 21
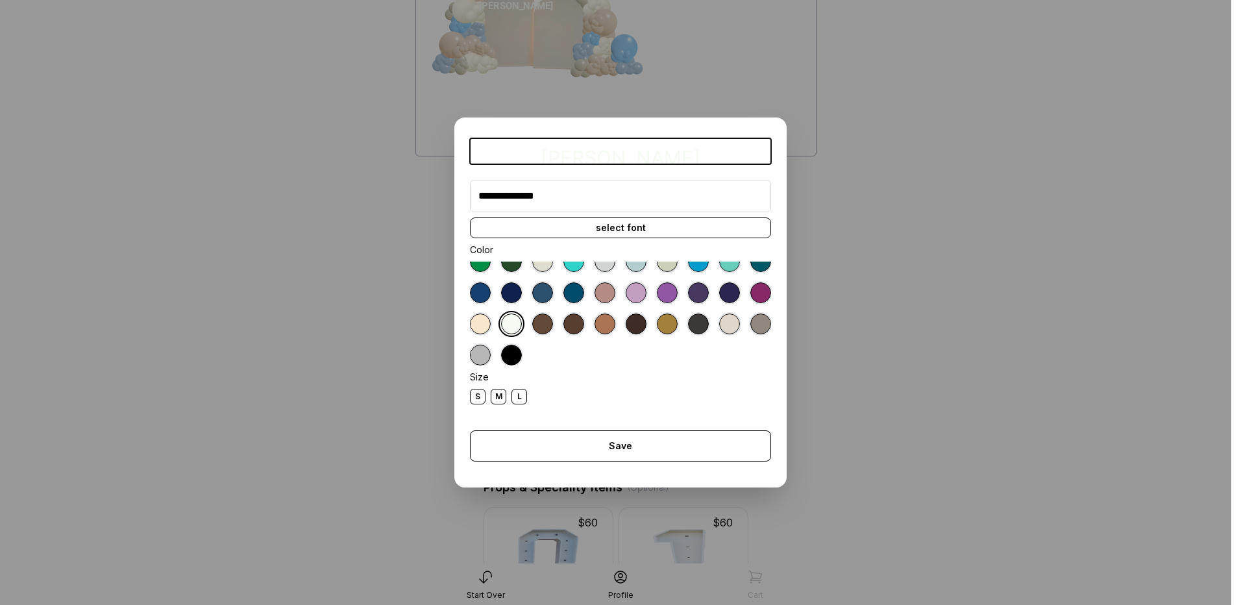
click at [572, 223] on div "select font" at bounding box center [620, 227] width 301 height 21
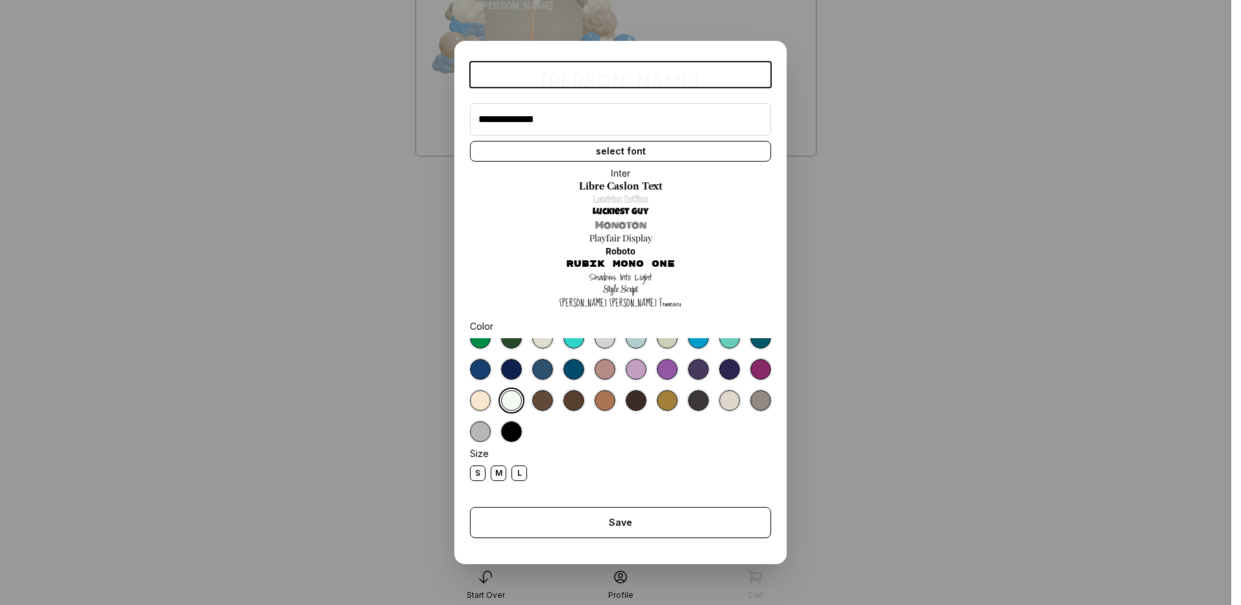
scroll to position [5, 0]
click at [630, 197] on link "Londrina Outline" at bounding box center [620, 199] width 54 height 13
click at [624, 210] on link "Luckiest Guy" at bounding box center [620, 212] width 56 height 13
click at [612, 224] on link "Monoton" at bounding box center [620, 225] width 51 height 13
click at [605, 251] on link "Roboto" at bounding box center [620, 251] width 30 height 13
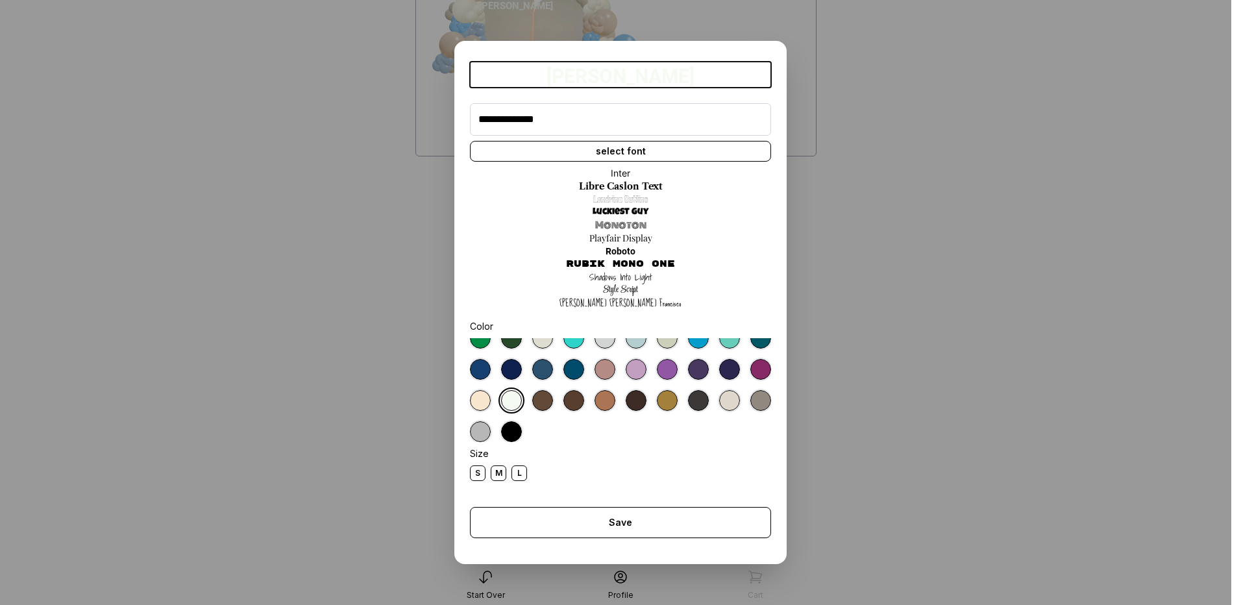
click at [603, 286] on link "Style Script" at bounding box center [620, 290] width 35 height 13
click at [603, 297] on link "Sue Ellen Francisco" at bounding box center [620, 303] width 122 height 13
click at [612, 291] on link "Style Script" at bounding box center [620, 290] width 35 height 13
click at [614, 149] on div "select font" at bounding box center [620, 151] width 301 height 21
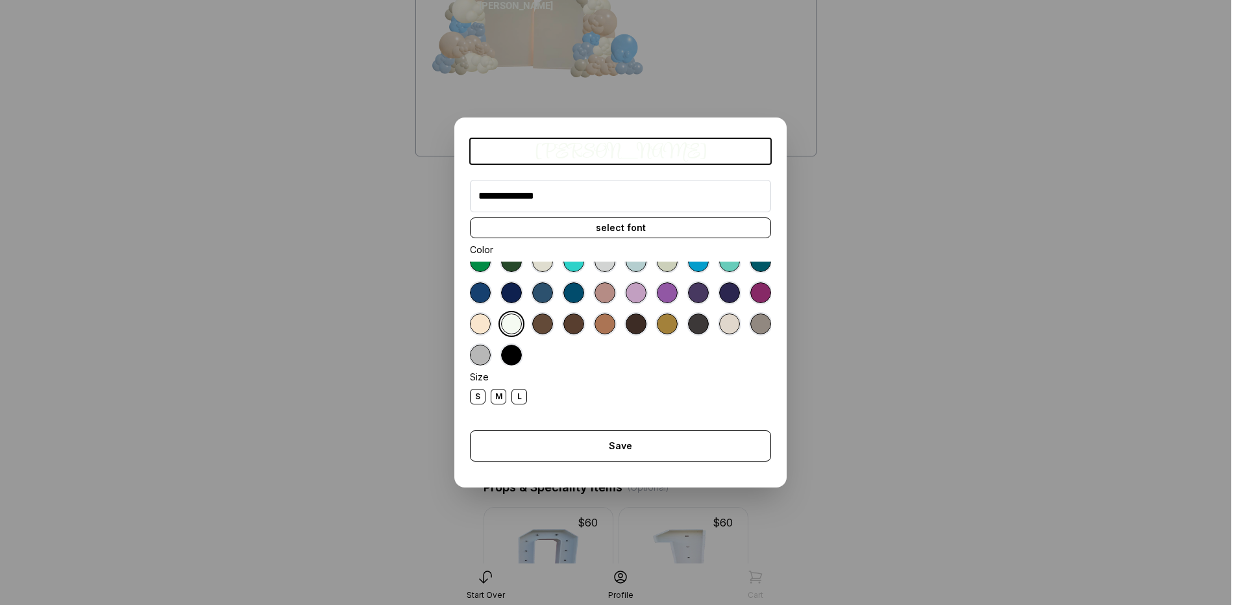
click at [518, 400] on div "L" at bounding box center [519, 397] width 16 height 16
click at [625, 334] on div at bounding box center [635, 323] width 21 height 21
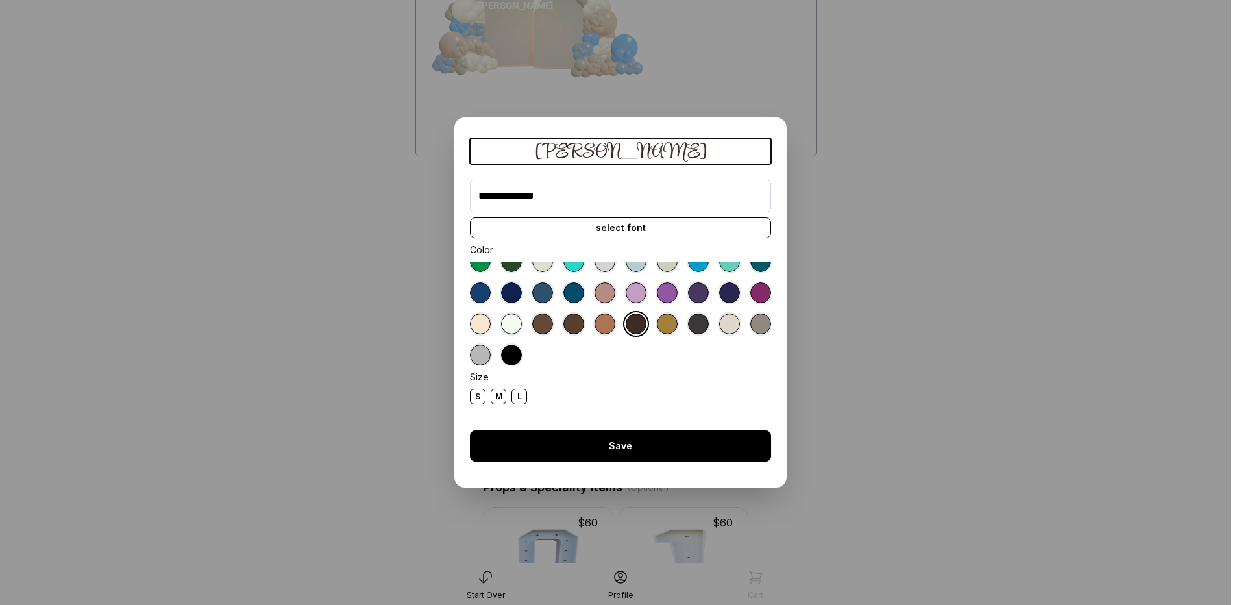
click at [598, 448] on div "Save" at bounding box center [620, 445] width 301 height 31
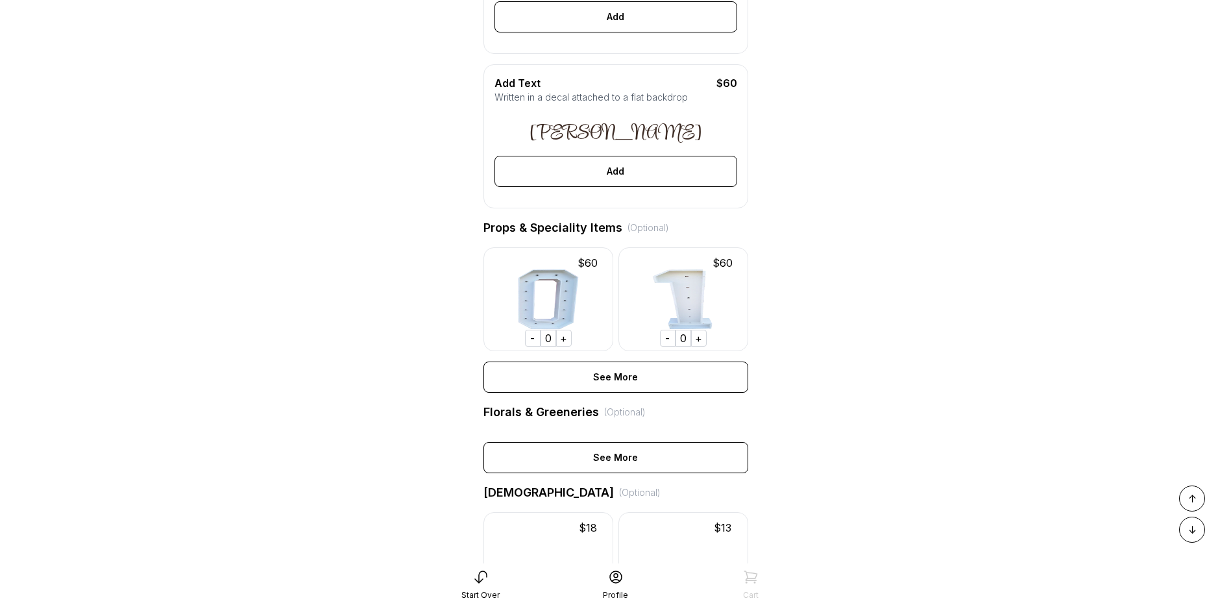
scroll to position [130, 0]
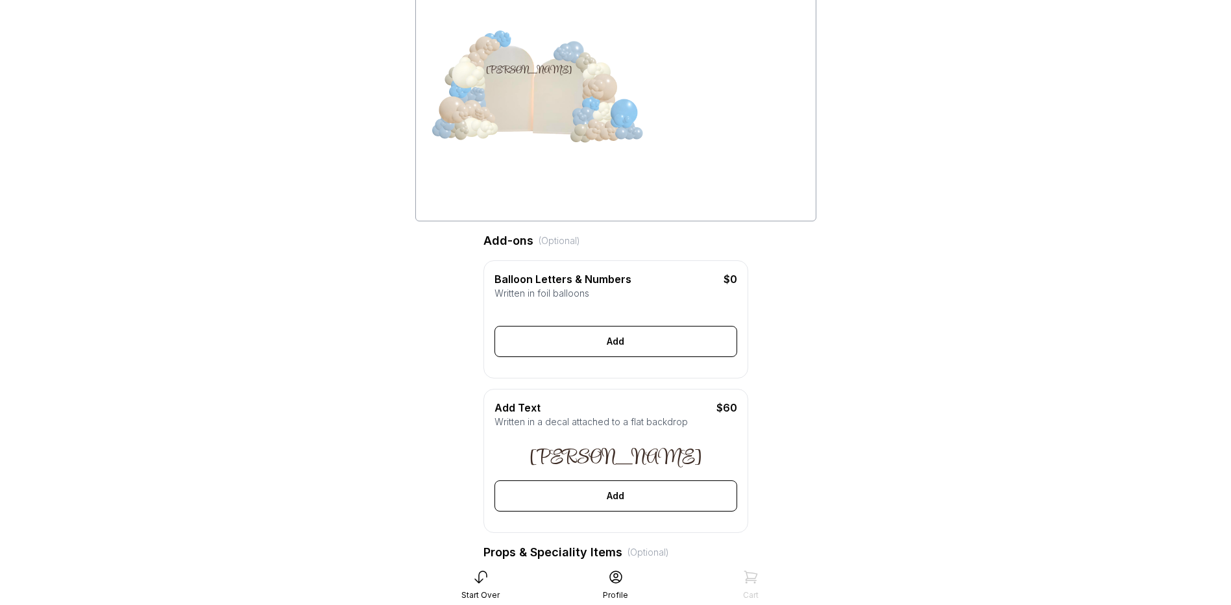
drag, startPoint x: 505, startPoint y: 69, endPoint x: 518, endPoint y: 68, distance: 13.6
click at [518, 68] on div "Cielito Lindo" at bounding box center [528, 70] width 86 height 15
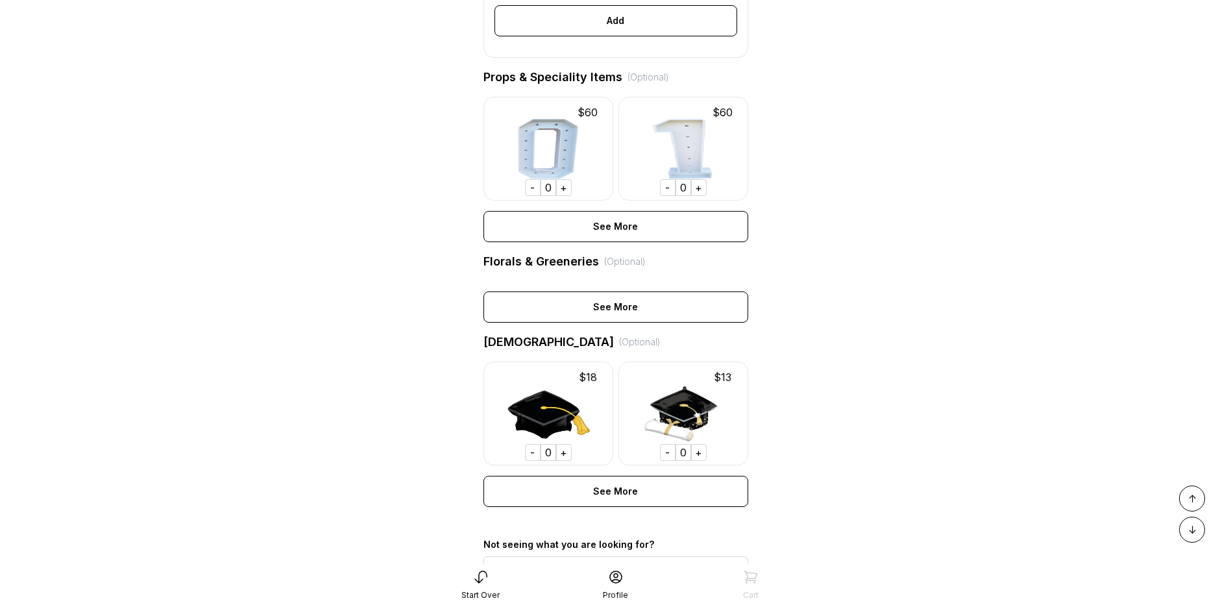
scroll to position [635, 0]
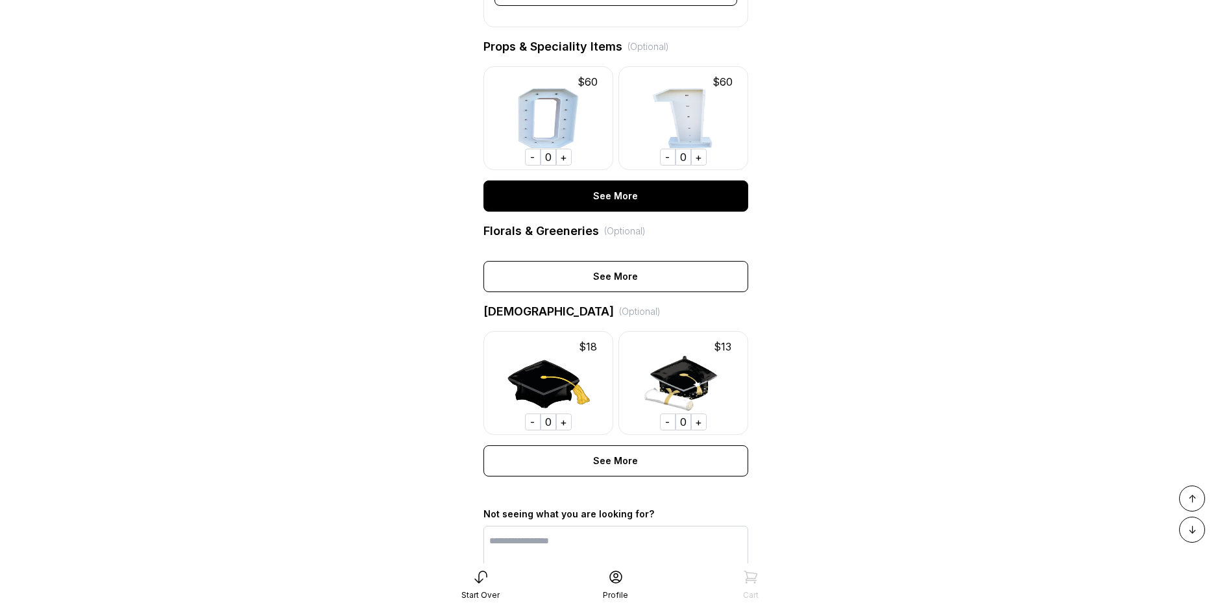
click at [575, 201] on div "See More" at bounding box center [615, 195] width 265 height 31
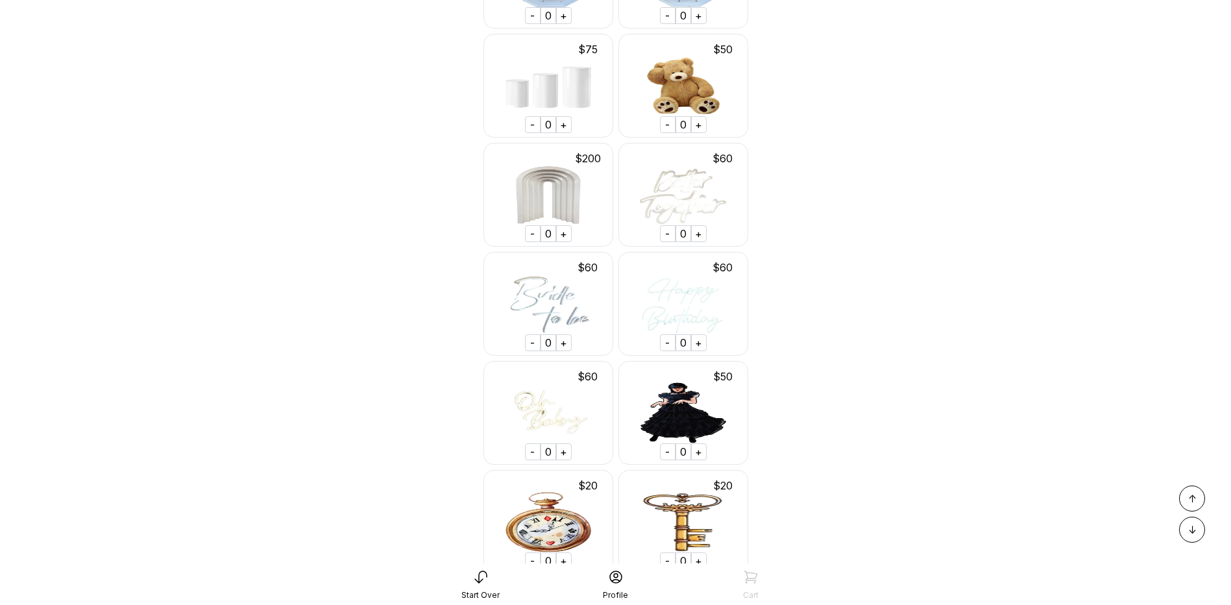
scroll to position [1219, 0]
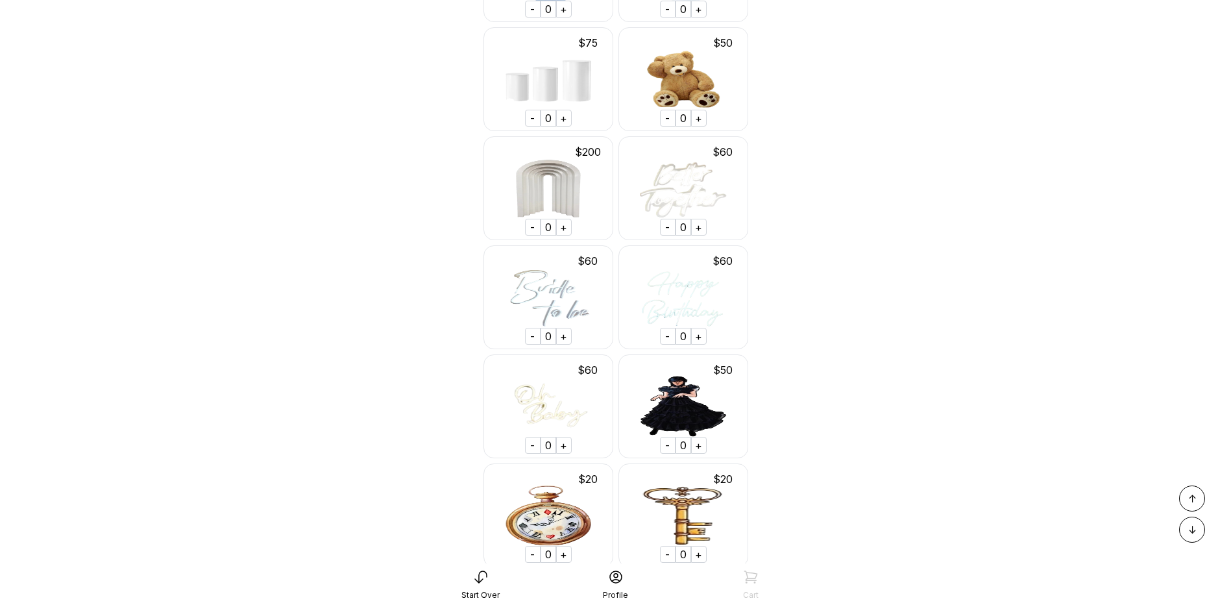
click at [560, 127] on div "+" at bounding box center [564, 118] width 16 height 17
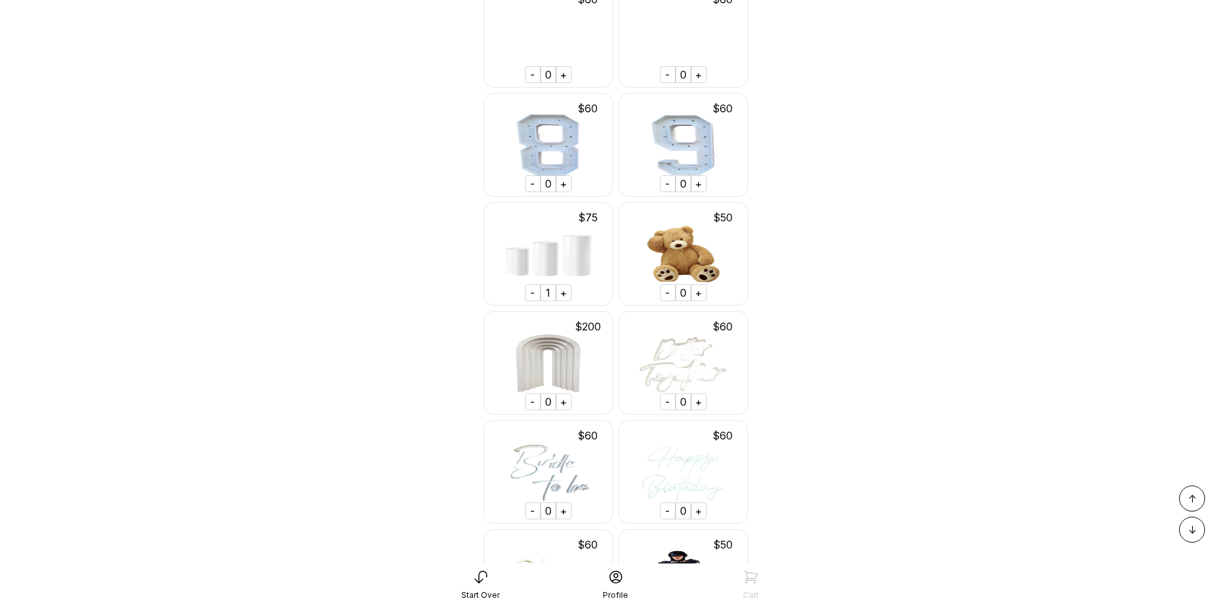
scroll to position [1024, 0]
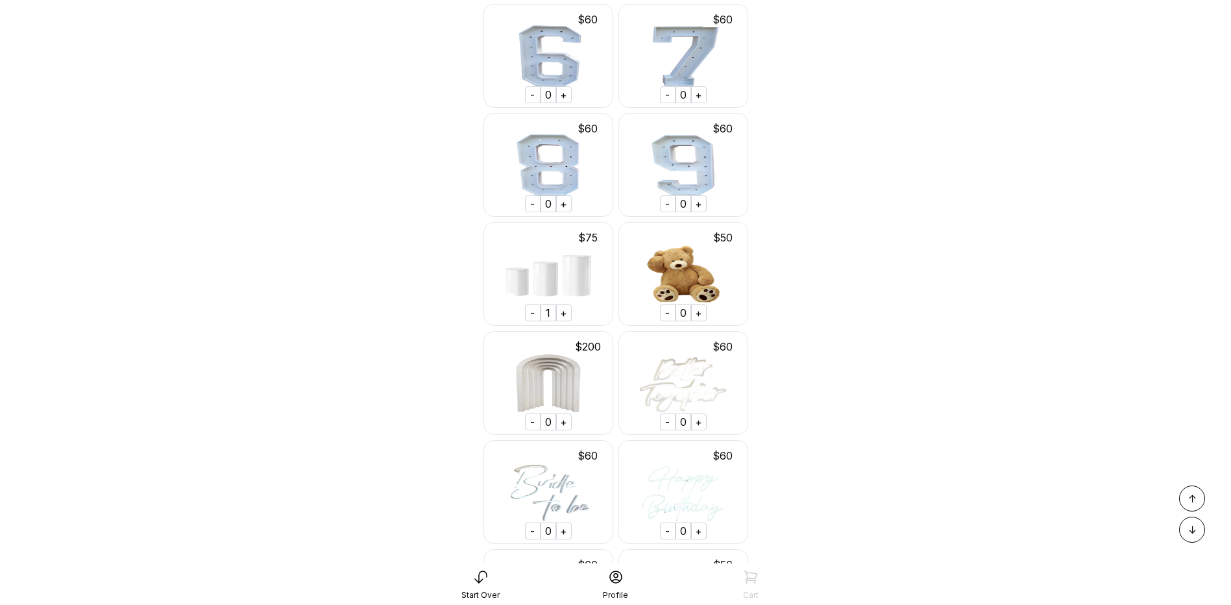
click at [537, 321] on div "-" at bounding box center [533, 312] width 16 height 17
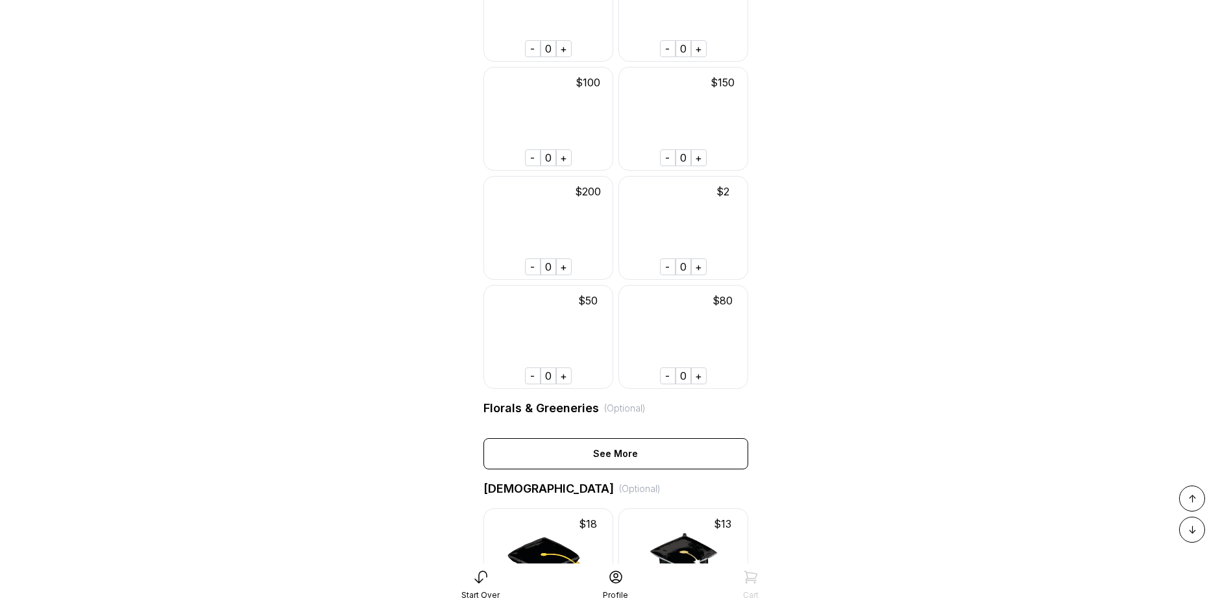
scroll to position [3620, 0]
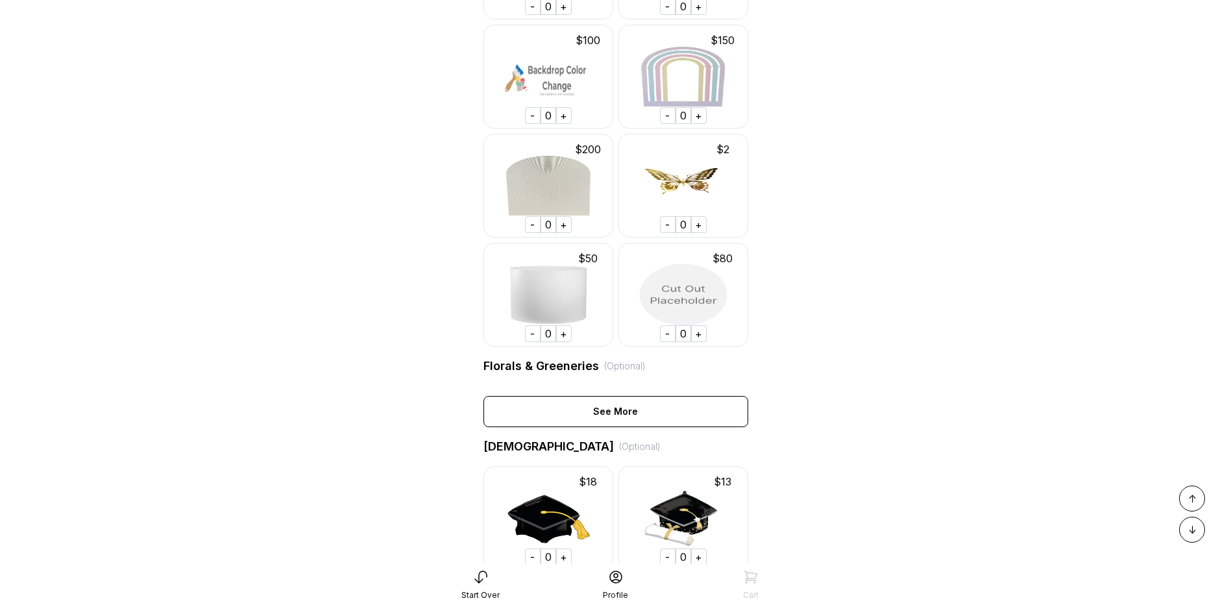
click at [561, 342] on div "+" at bounding box center [564, 333] width 16 height 17
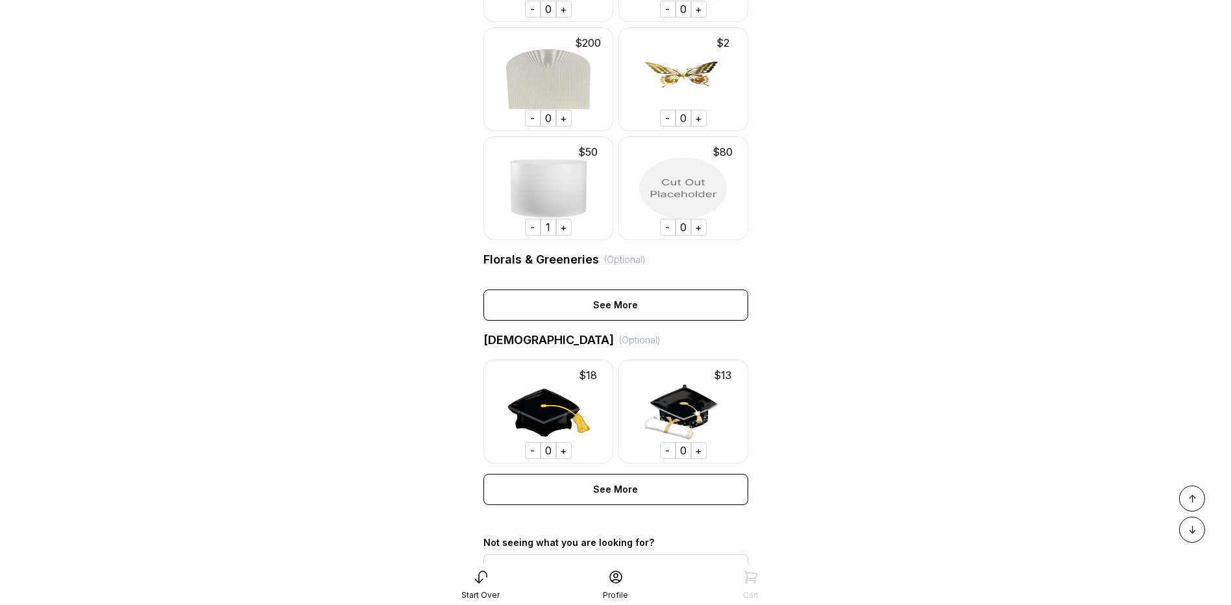
scroll to position [3749, 0]
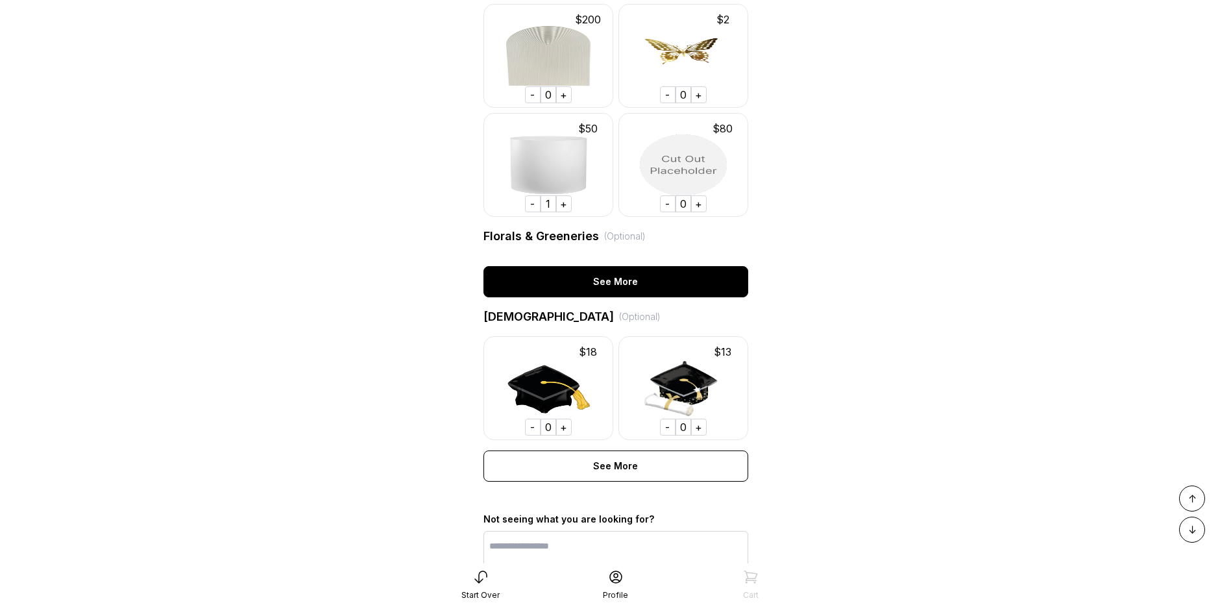
click at [607, 297] on div "See More" at bounding box center [615, 281] width 265 height 31
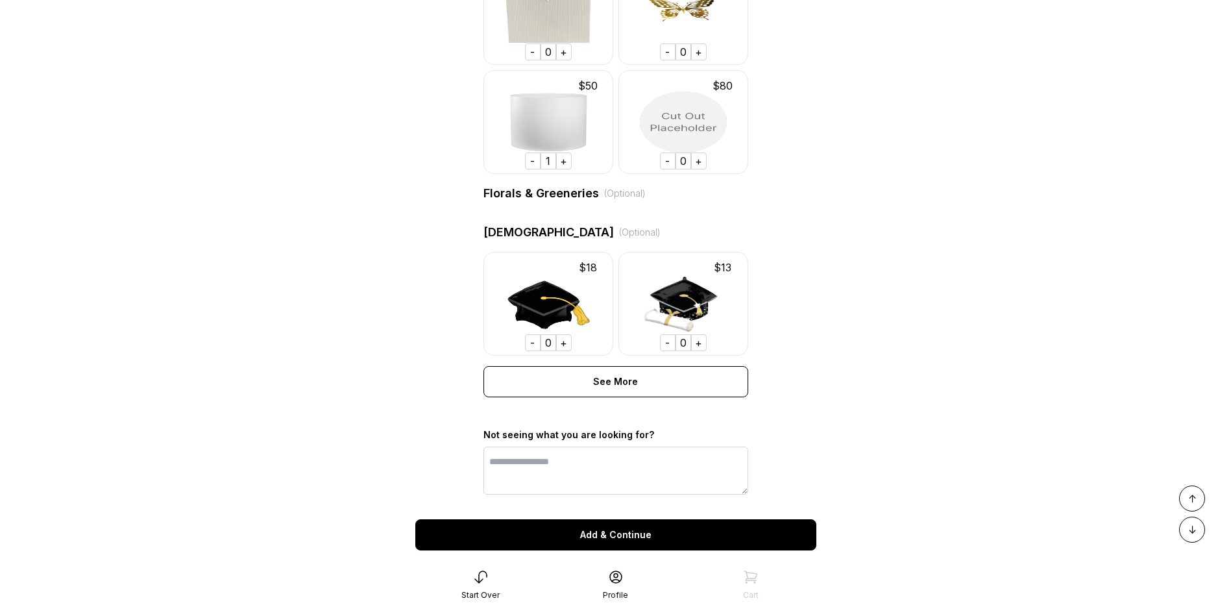
scroll to position [3837, 0]
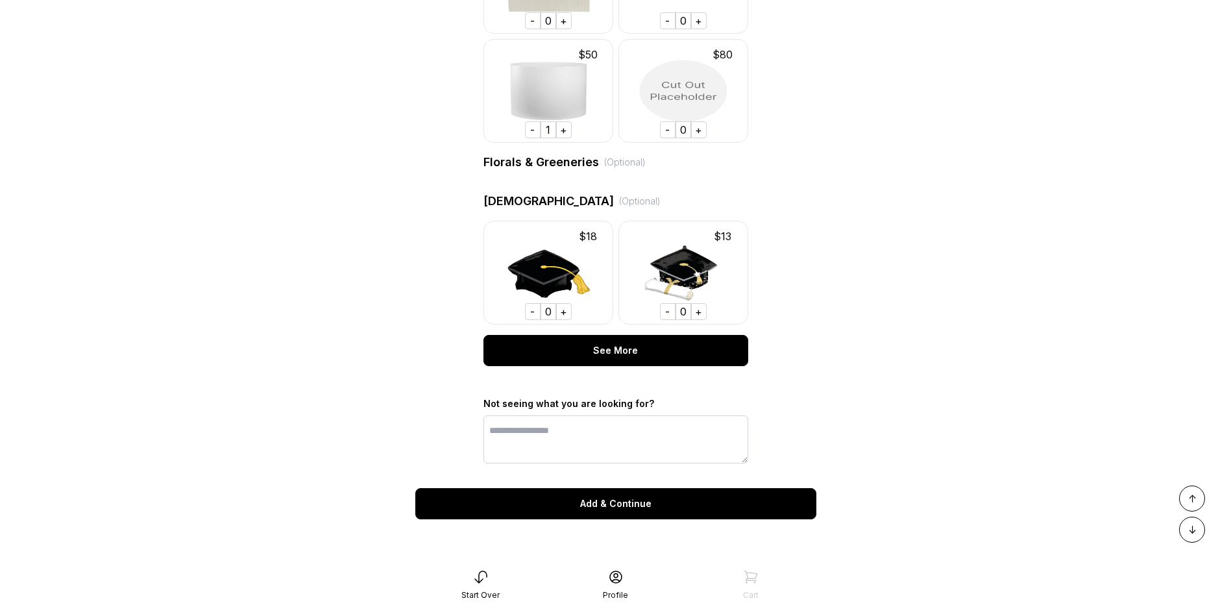
click at [613, 352] on div "See More" at bounding box center [615, 350] width 265 height 31
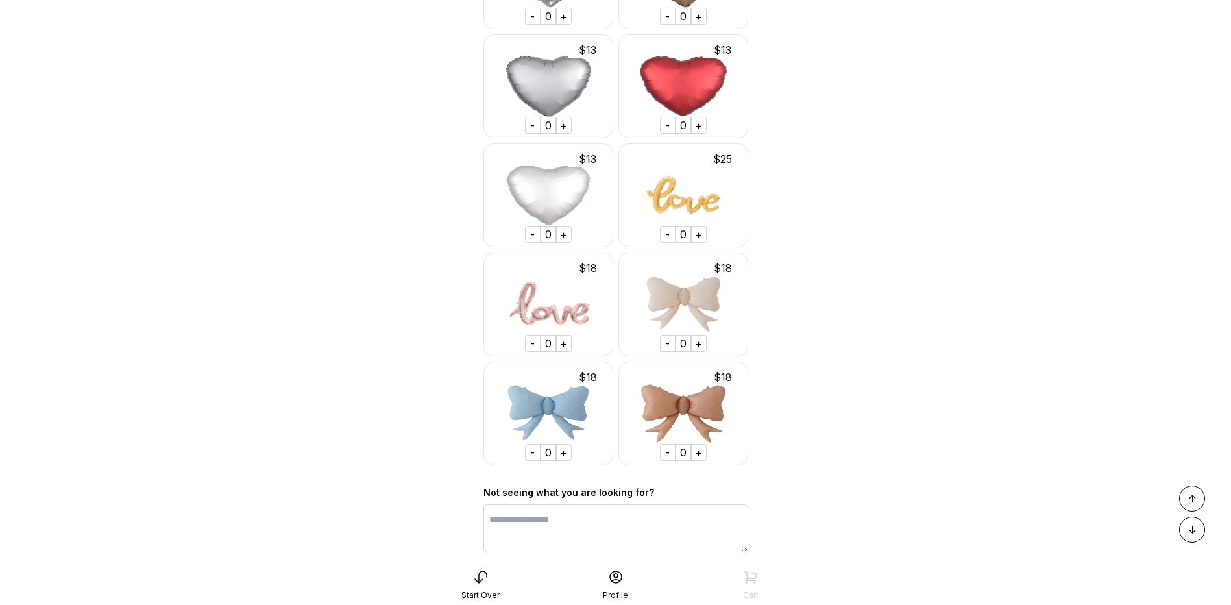
scroll to position [10325, 0]
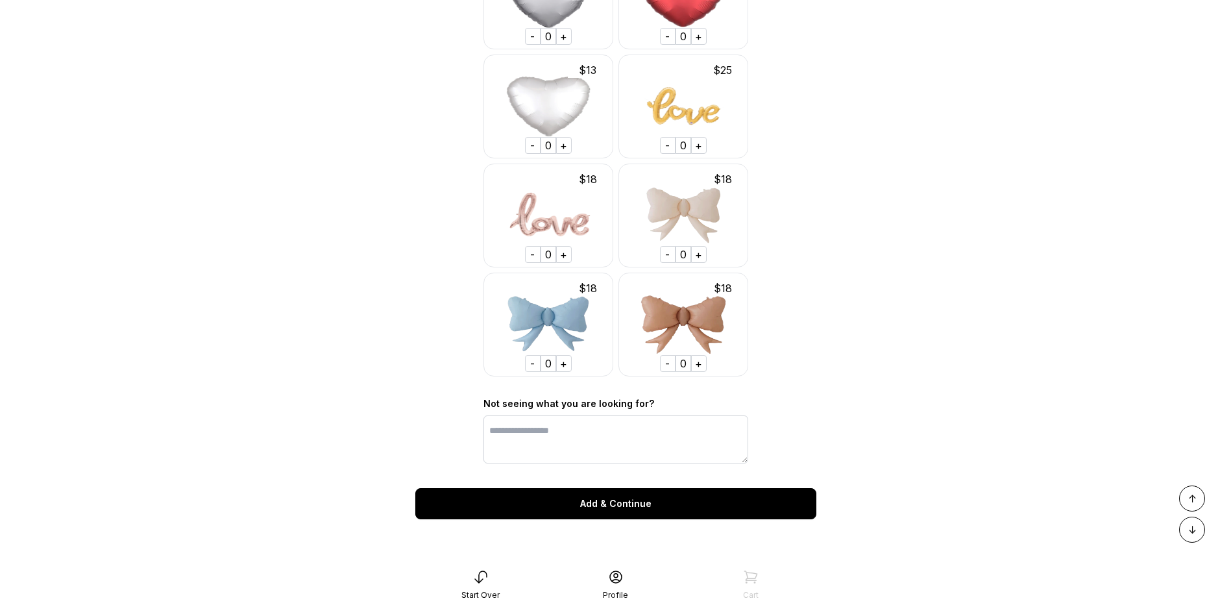
click at [611, 496] on div "Add & Continue" at bounding box center [615, 503] width 401 height 31
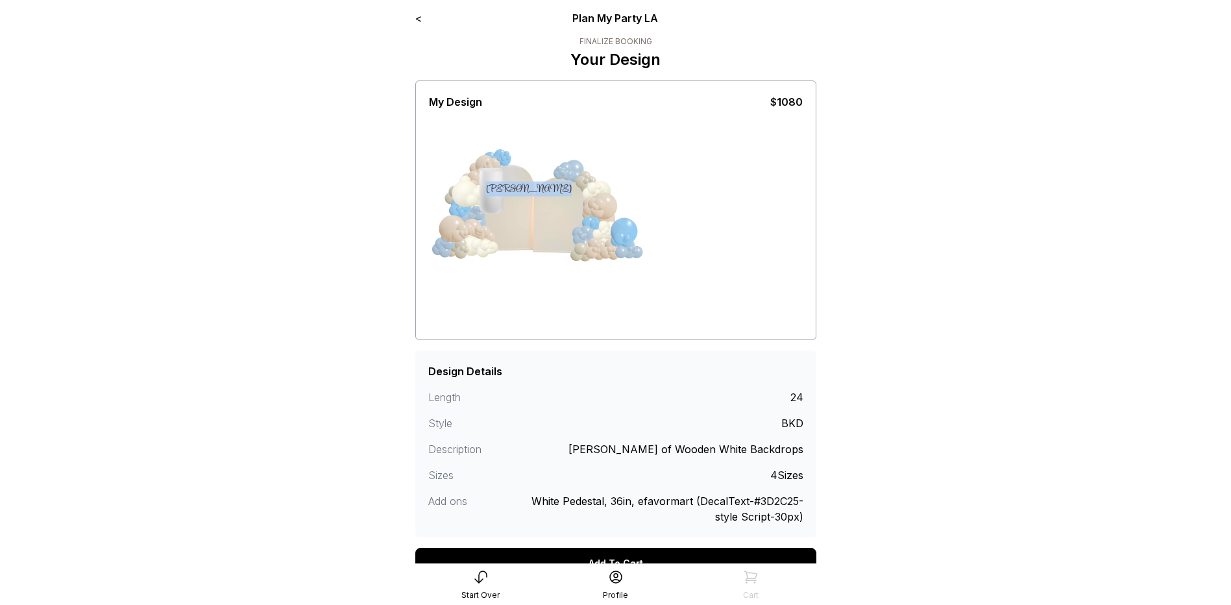
drag, startPoint x: 489, startPoint y: 177, endPoint x: 529, endPoint y: 212, distance: 53.3
click at [529, 212] on div "[PERSON_NAME]" at bounding box center [526, 224] width 97 height 114
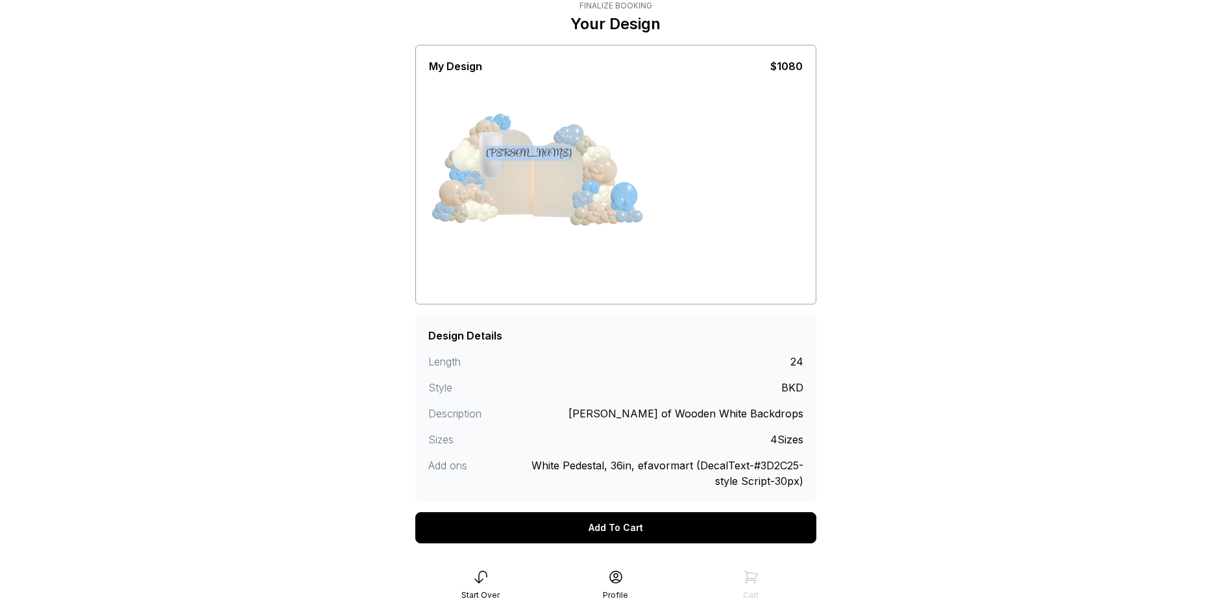
scroll to position [65, 0]
